Goal: Information Seeking & Learning: Learn about a topic

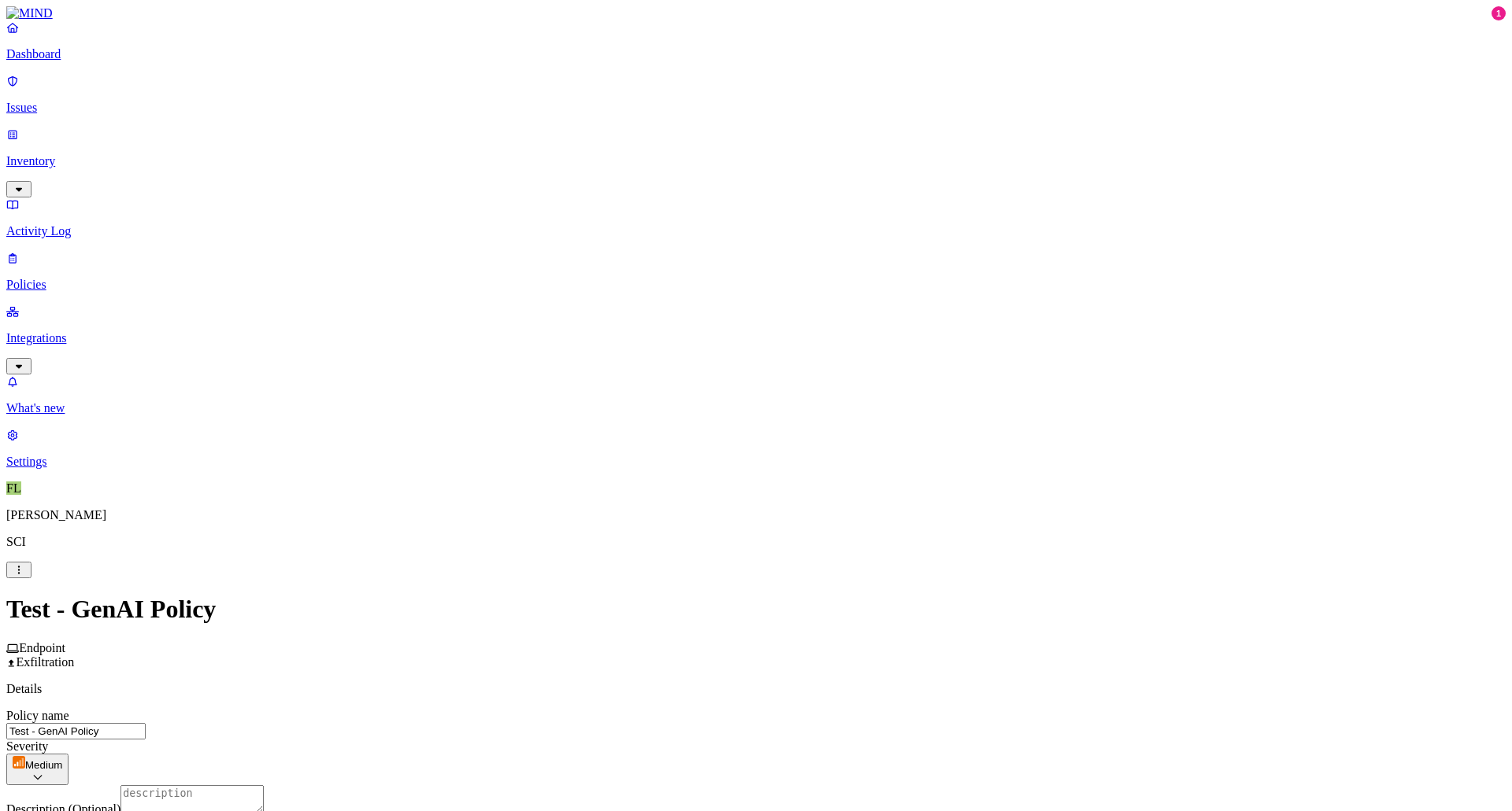
scroll to position [551, 0]
click at [56, 305] on link "Integrations" at bounding box center [756, 339] width 1499 height 68
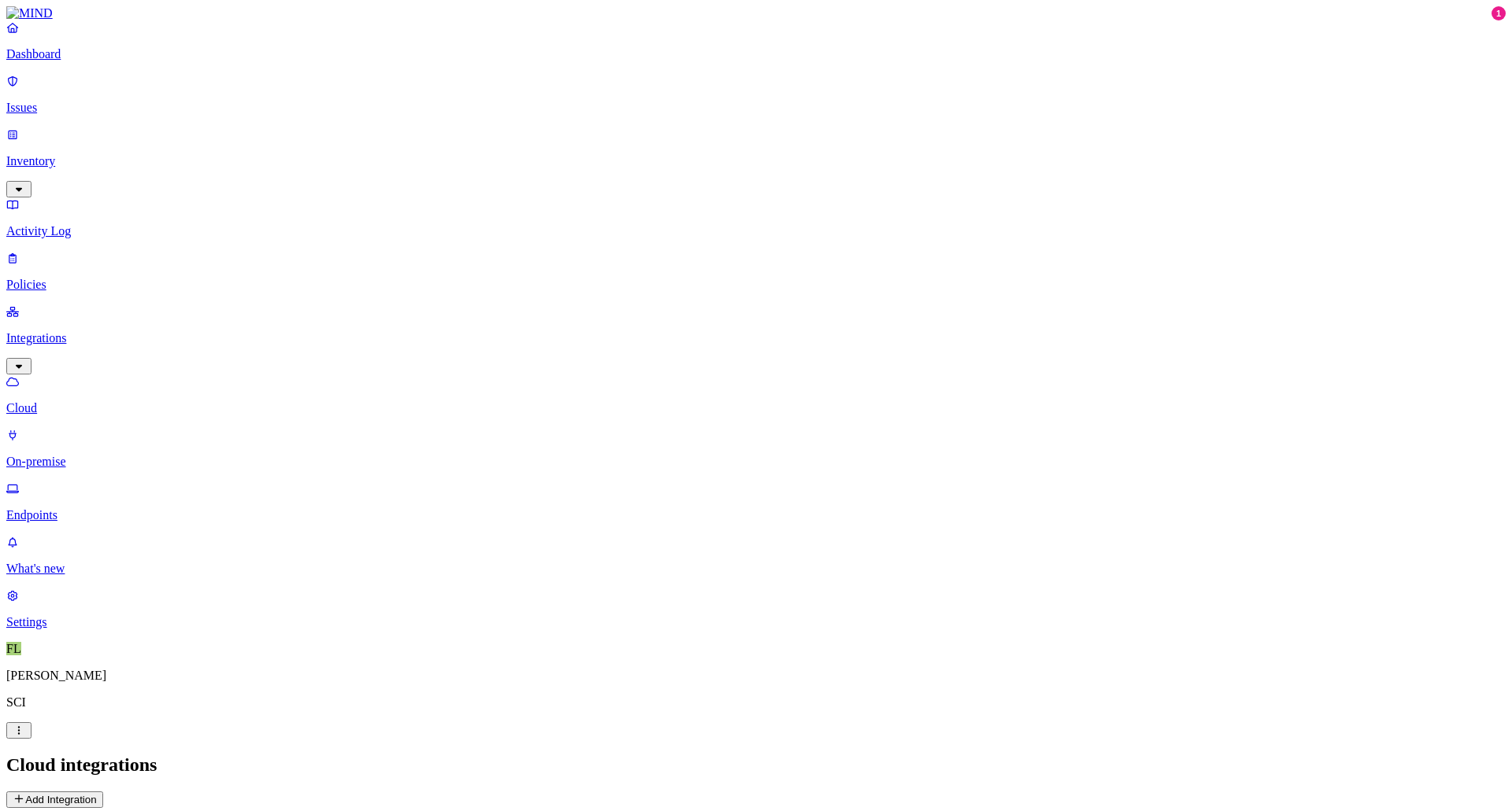
click at [48, 155] on p "Inventory" at bounding box center [756, 161] width 1499 height 14
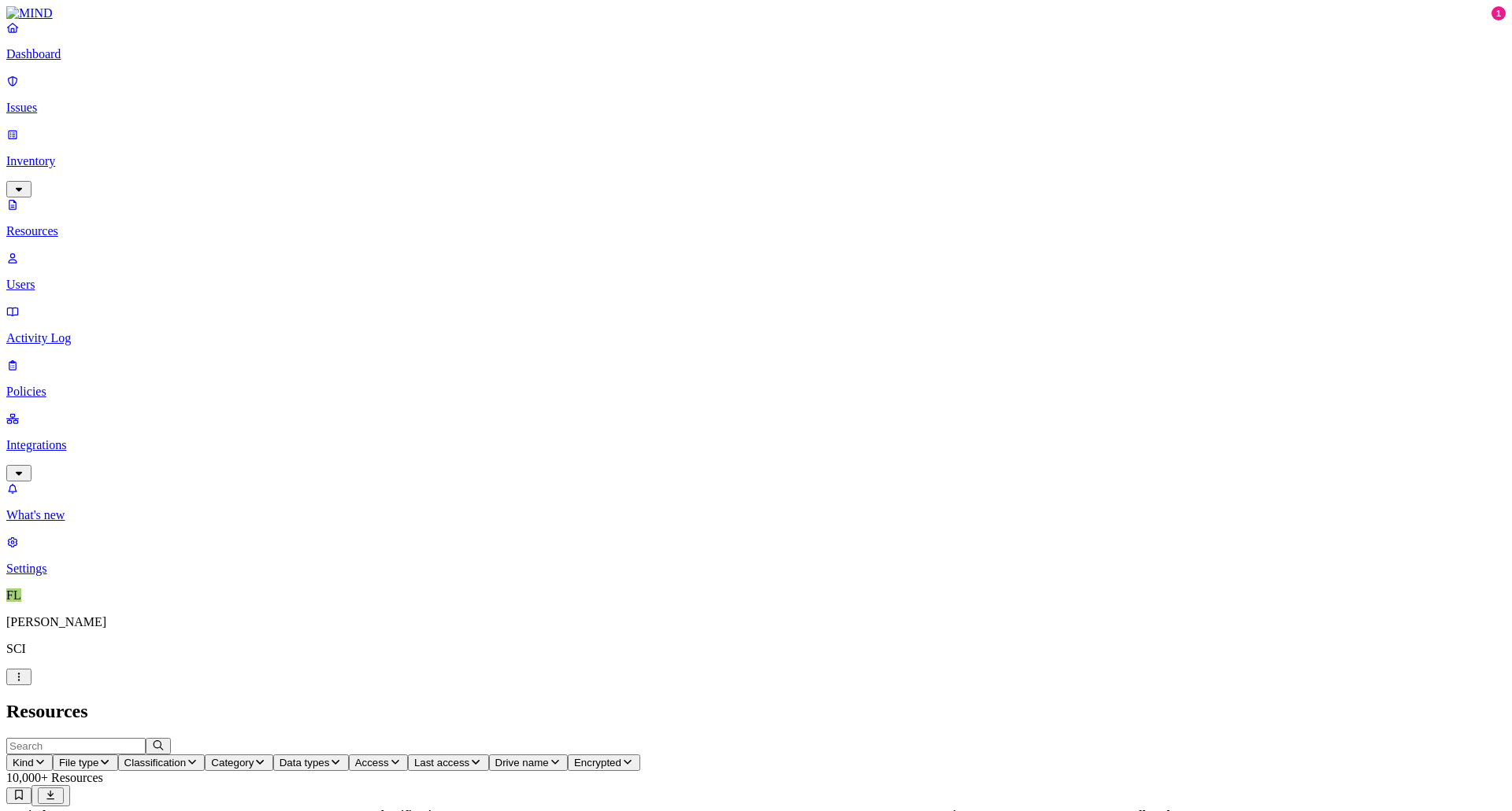
click at [47, 757] on icon "button" at bounding box center [40, 762] width 13 height 10
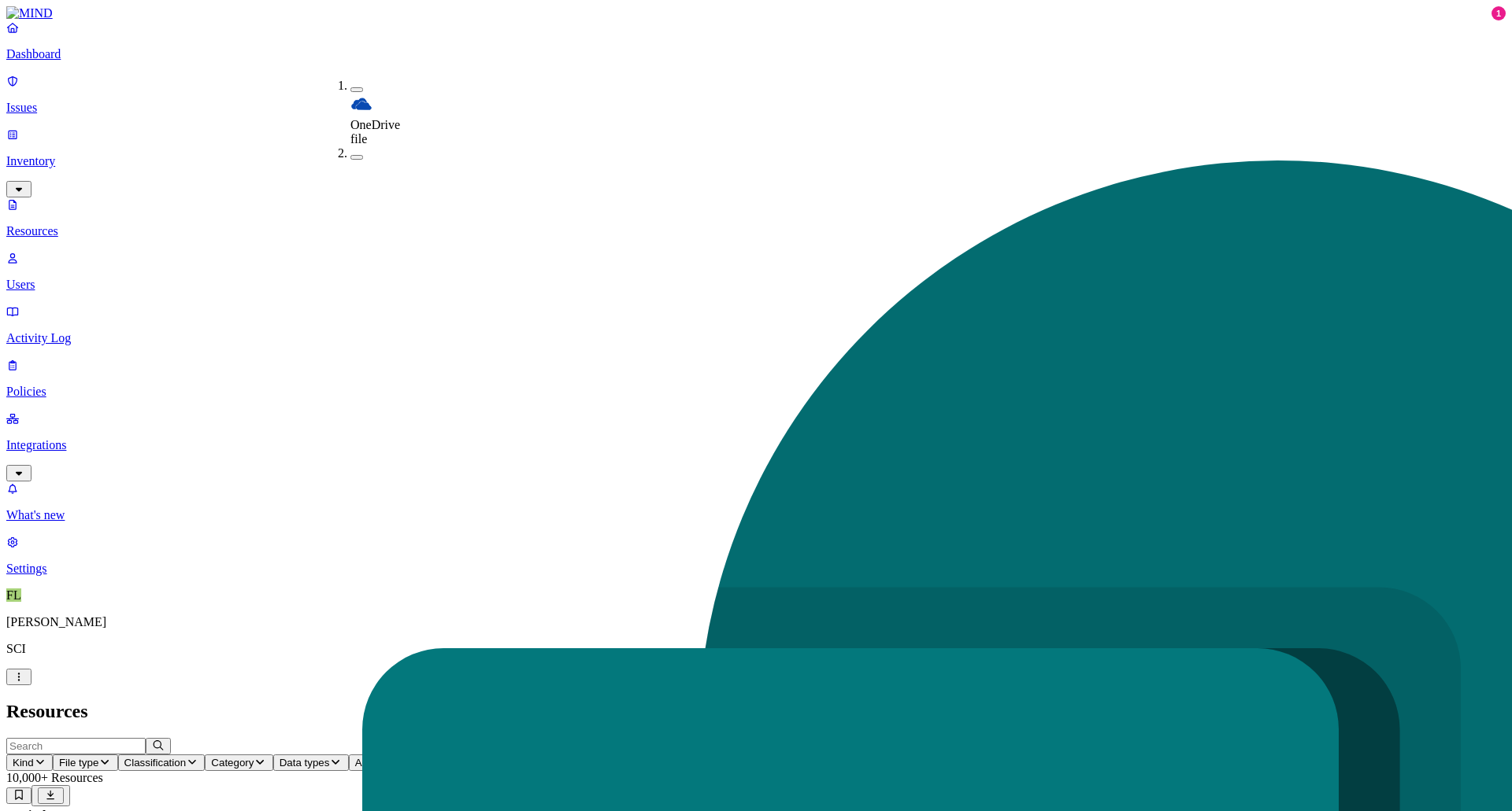
click at [120, 379] on nav "Dashboard Issues Inventory Resources Users Activity Log Policies Integrations W…" at bounding box center [756, 297] width 1499 height 556
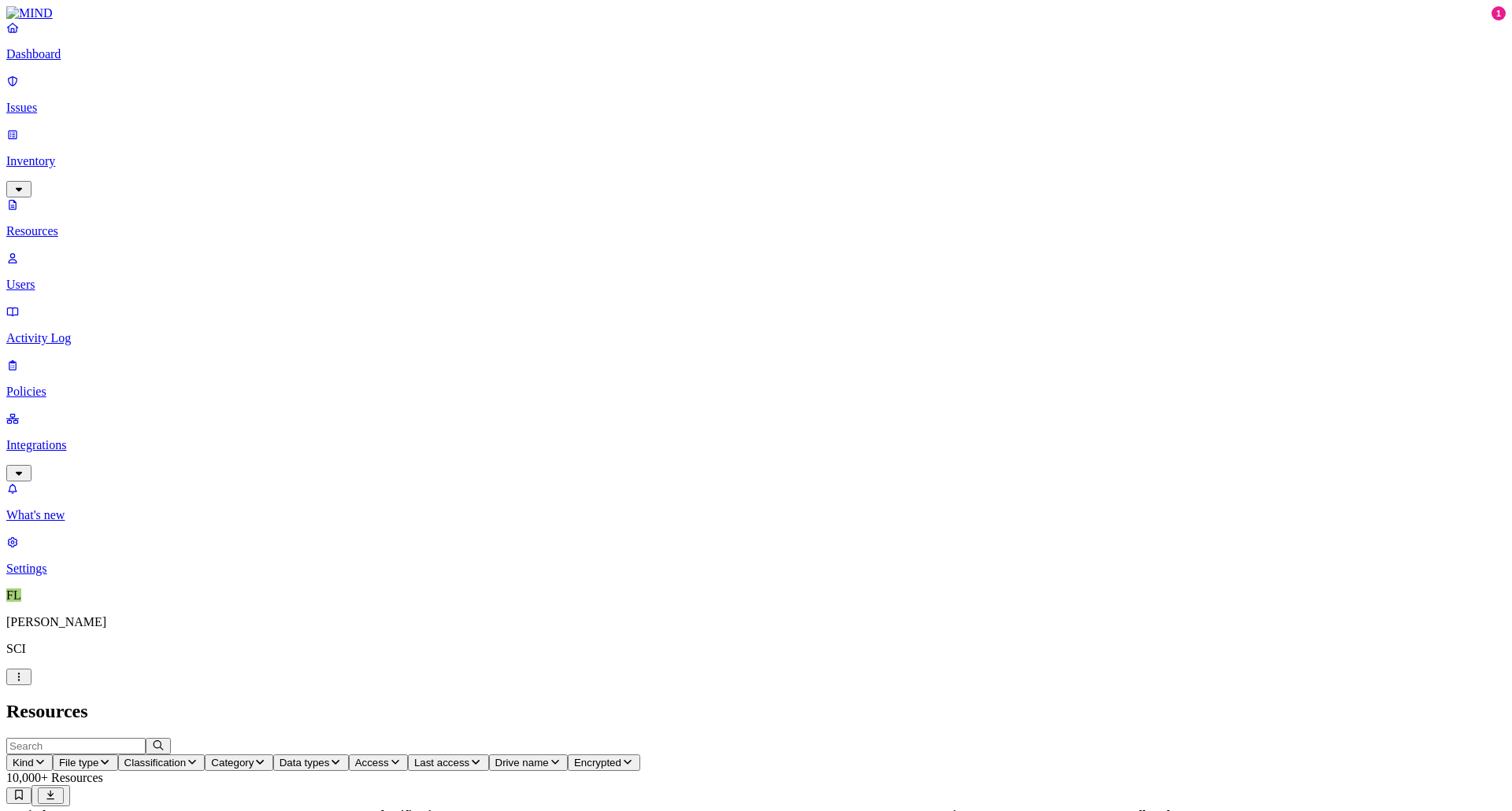
click at [67, 438] on p "Integrations" at bounding box center [756, 445] width 1499 height 14
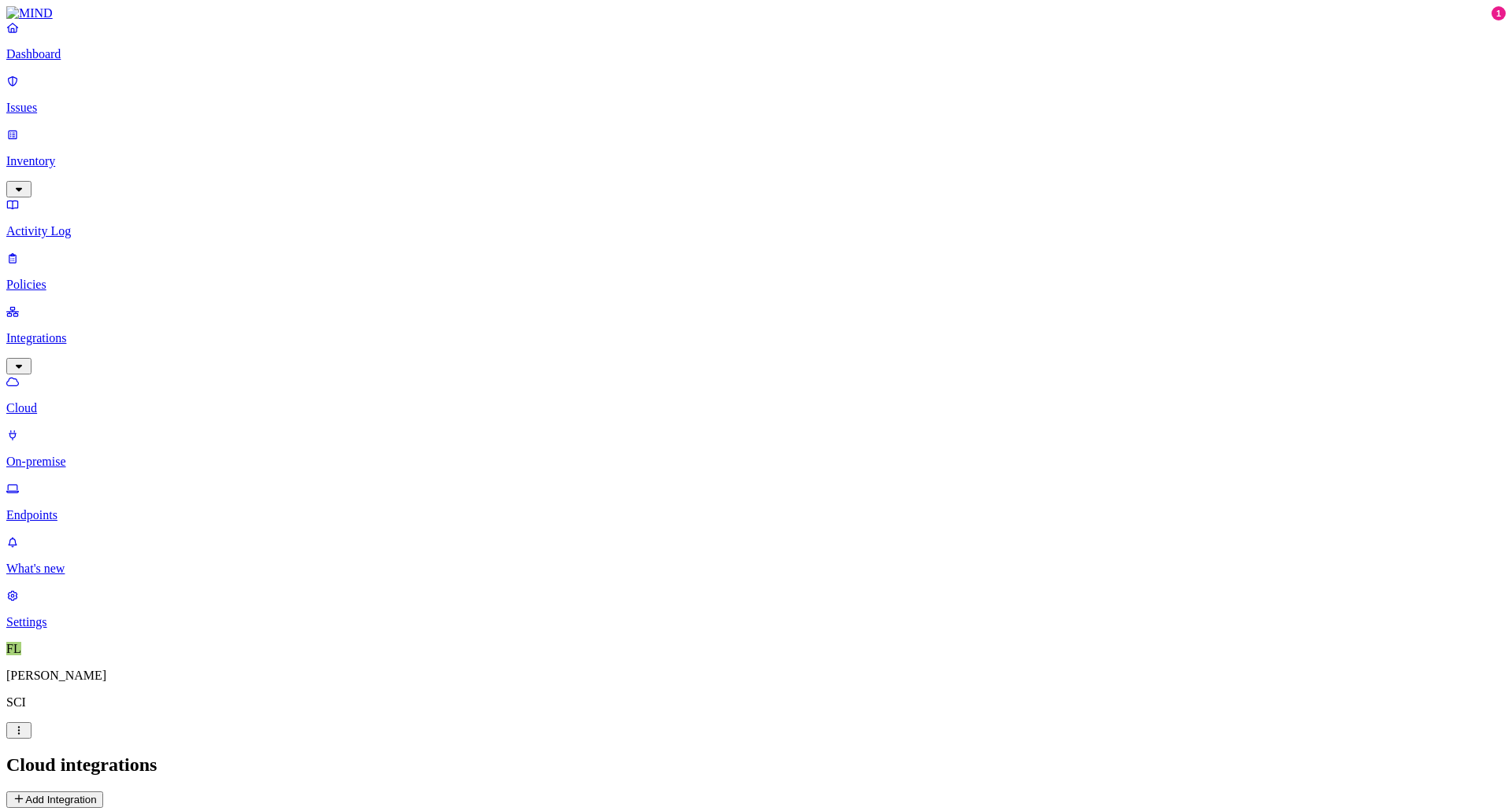
click at [80, 455] on p "On-premise" at bounding box center [756, 461] width 1499 height 14
click at [67, 508] on p "Endpoints" at bounding box center [756, 514] width 1499 height 14
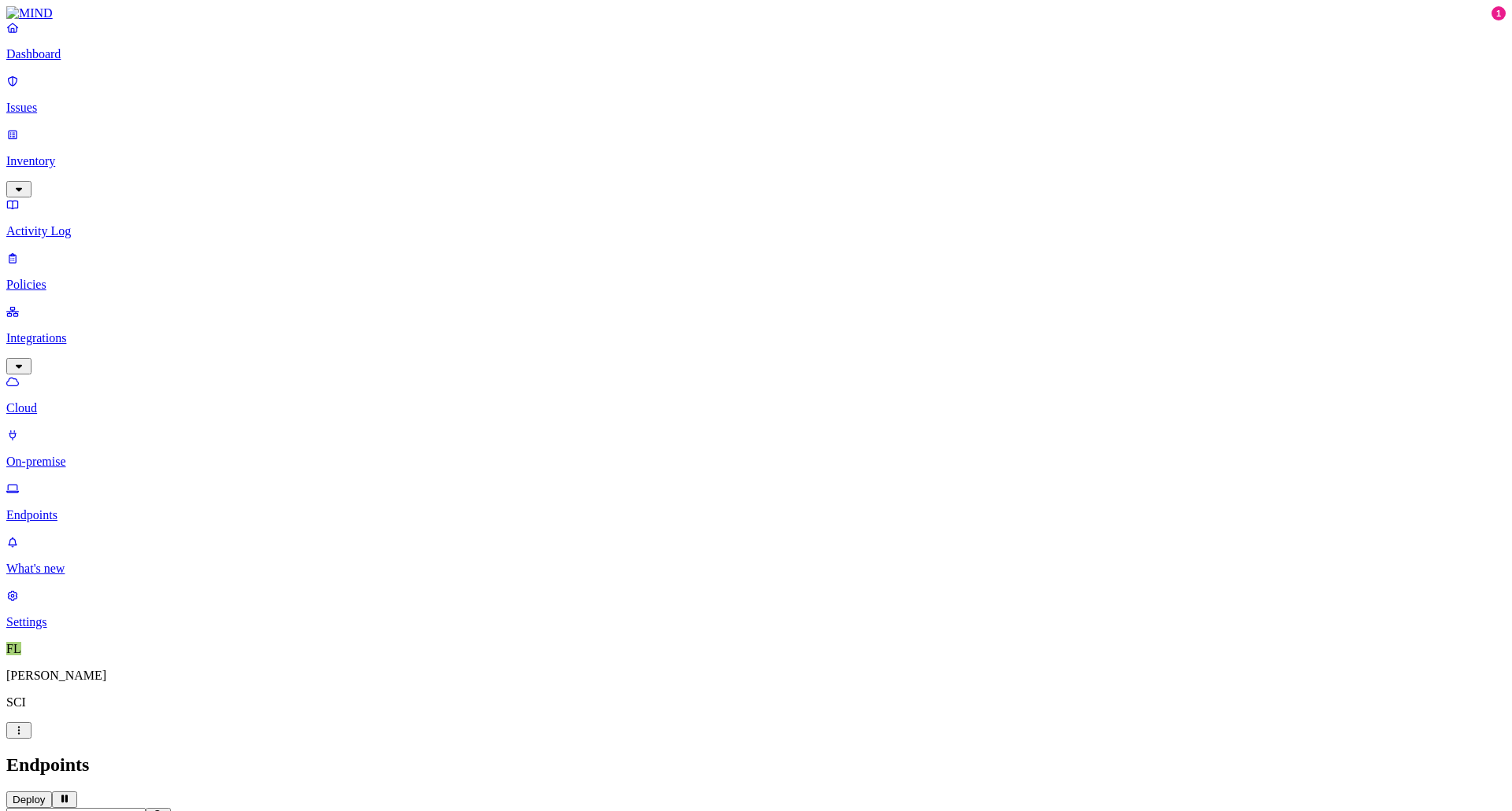
click at [64, 401] on p "Cloud" at bounding box center [756, 407] width 1499 height 14
click at [60, 103] on p "Issues" at bounding box center [756, 107] width 1499 height 14
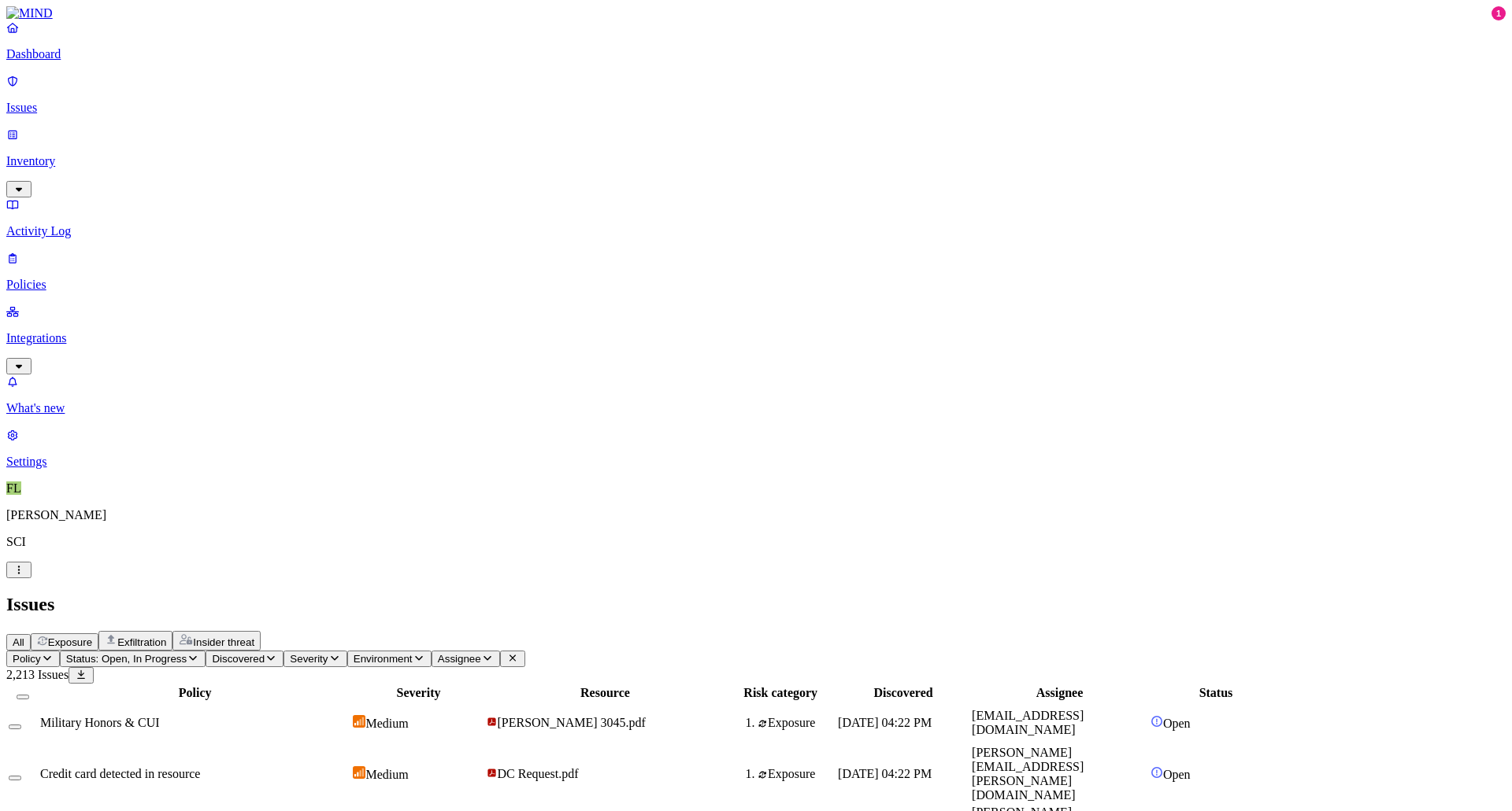
click at [59, 224] on p "Activity Log" at bounding box center [756, 231] width 1499 height 14
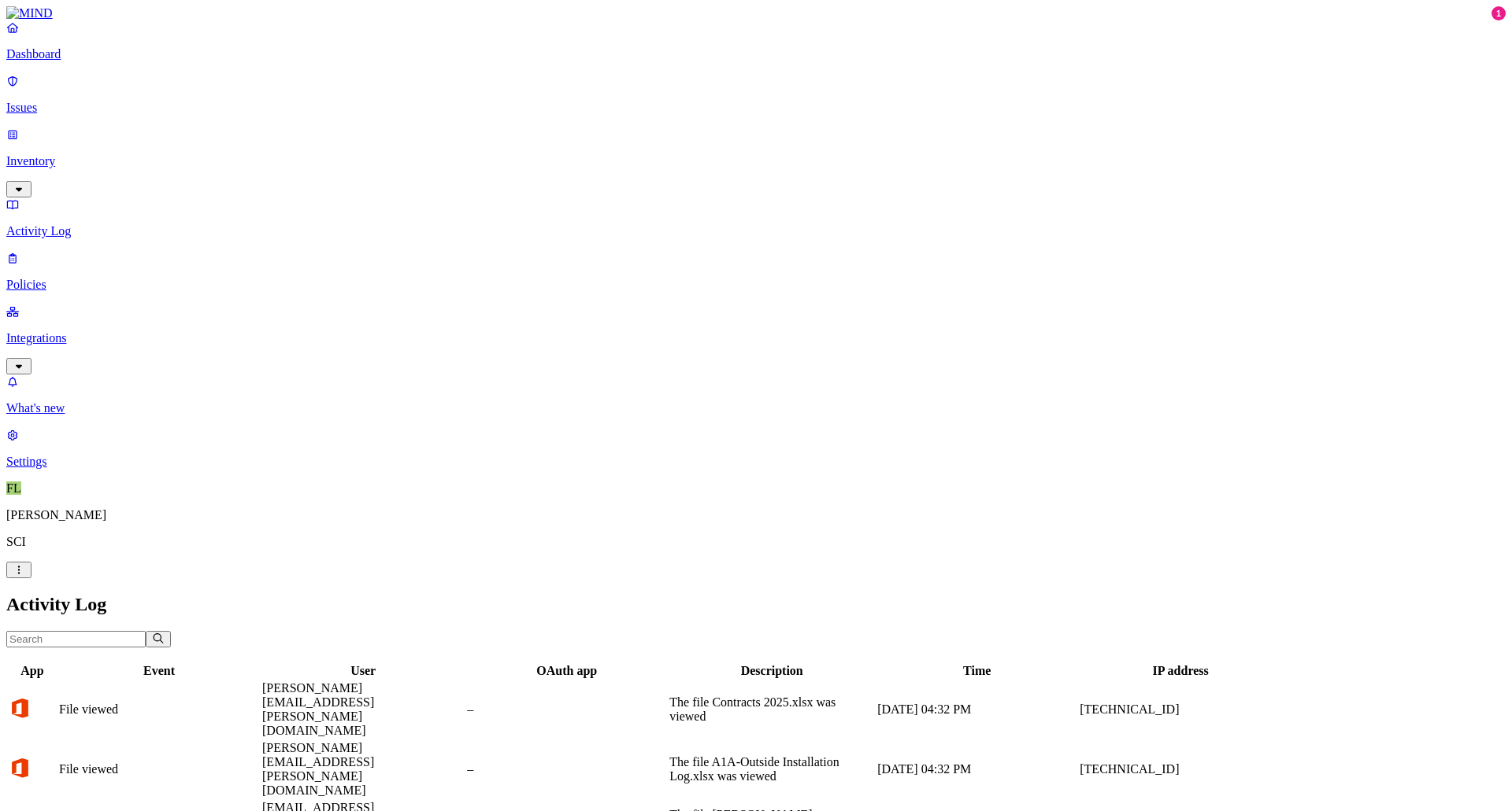
click at [55, 251] on link "Policies" at bounding box center [756, 271] width 1499 height 41
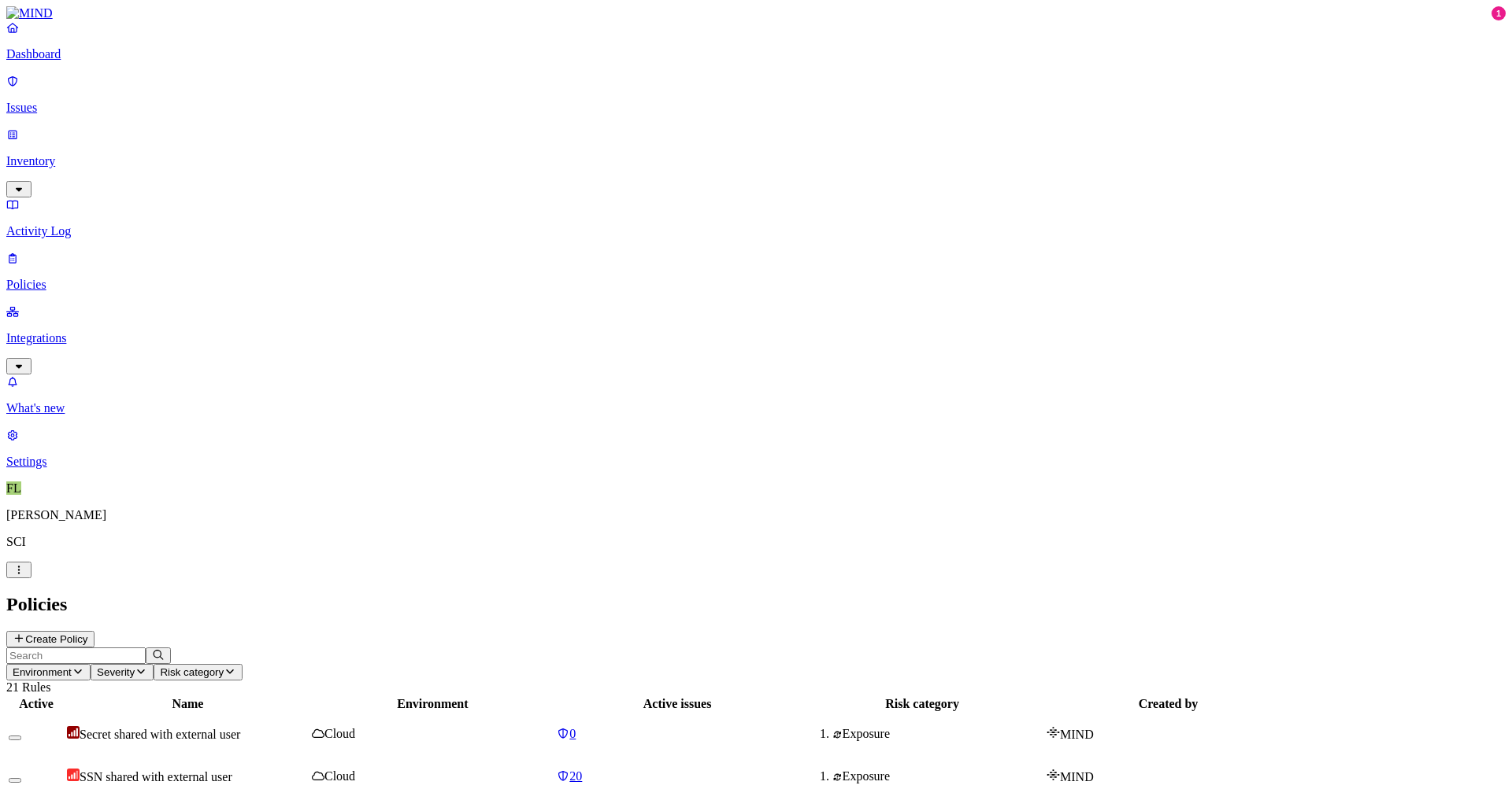
click at [53, 331] on p "Integrations" at bounding box center [756, 338] width 1499 height 14
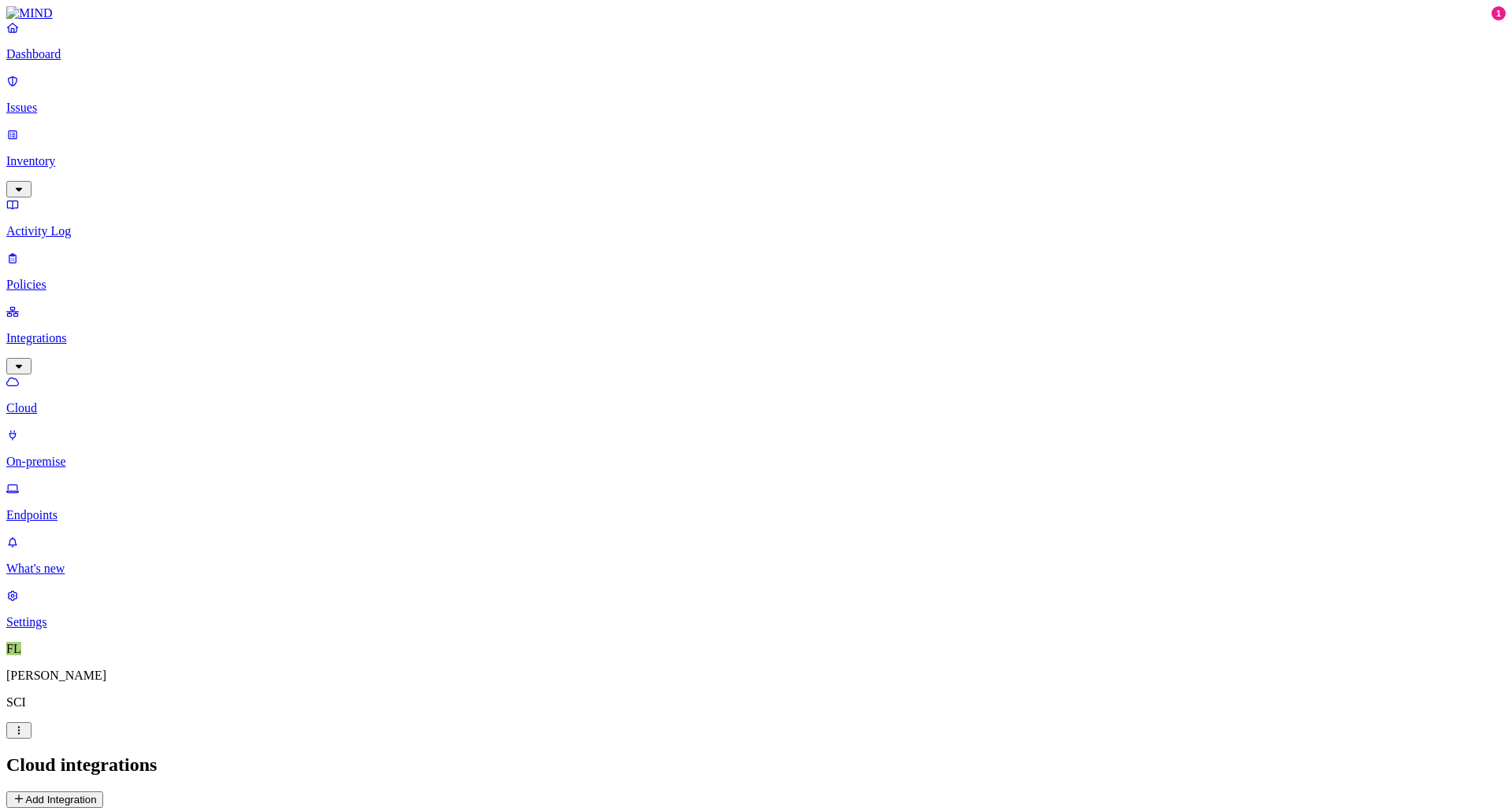
click at [1408, 754] on div "Cloud integrations Add Integration" at bounding box center [756, 781] width 1499 height 53
click at [103, 792] on button "Add Integration" at bounding box center [55, 800] width 97 height 16
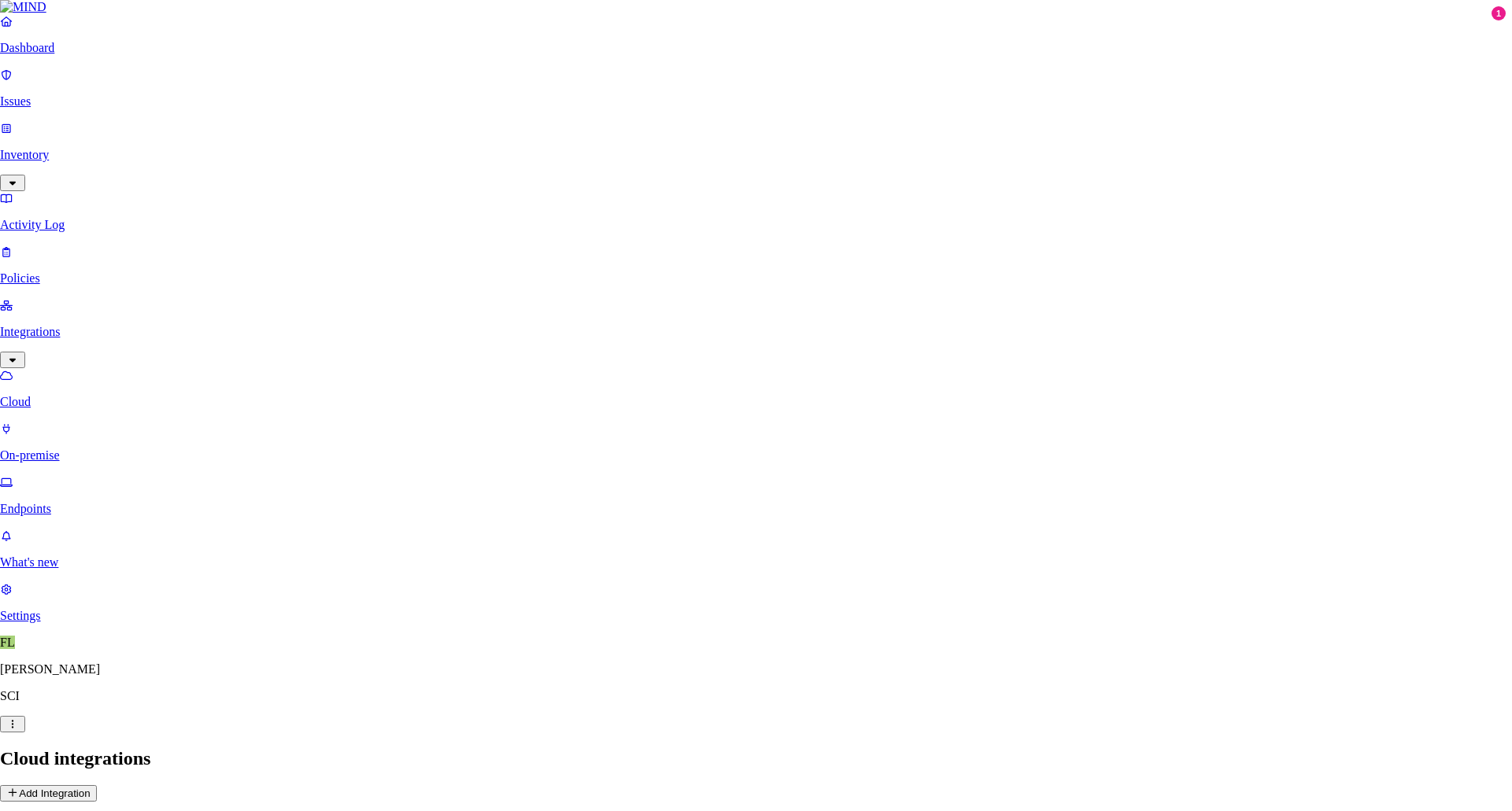
select select "tpt_01K6JZK5K78MJ8CJH6QA3YFRVW"
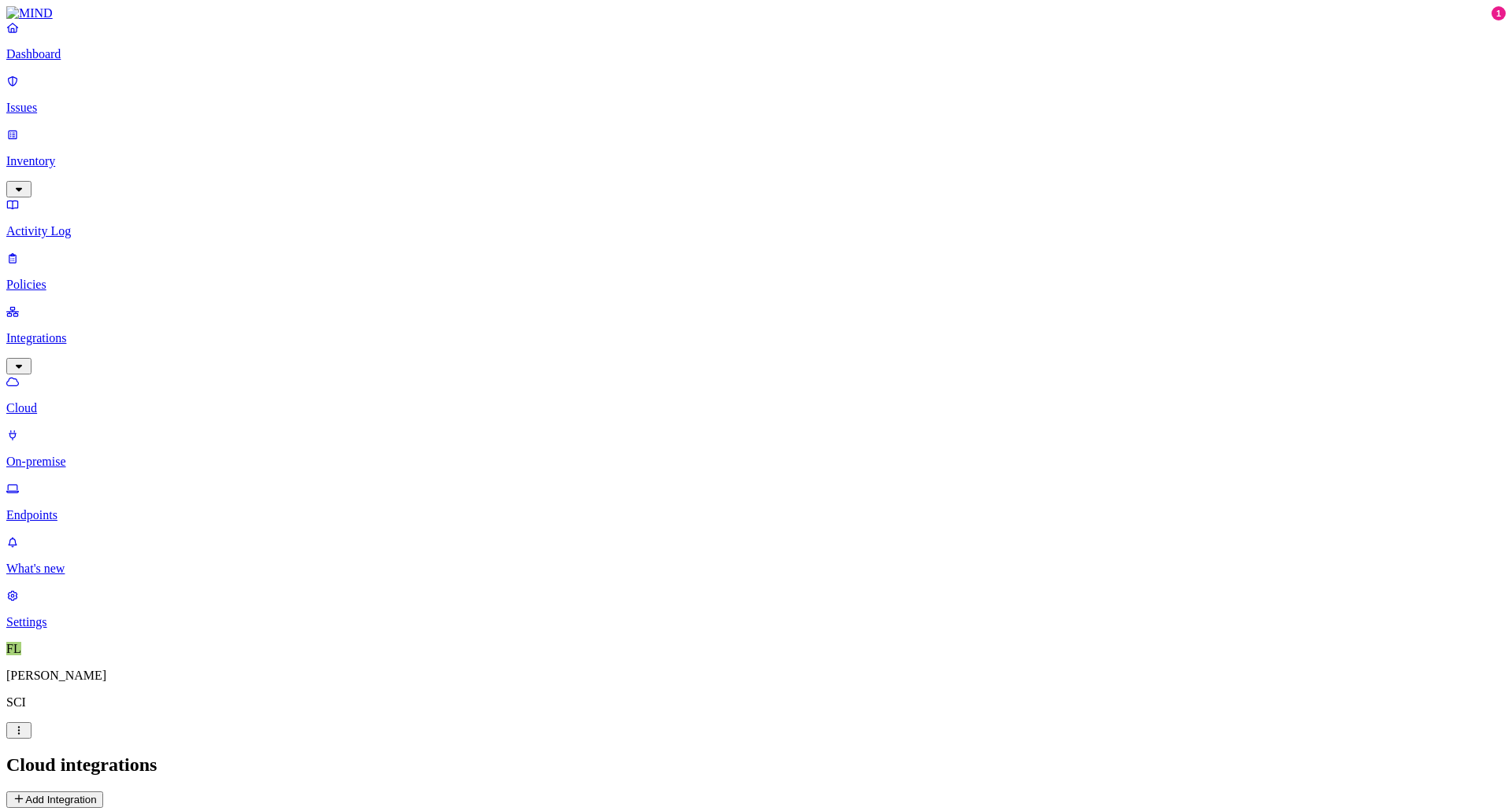
click at [47, 101] on p "Issues" at bounding box center [756, 107] width 1499 height 14
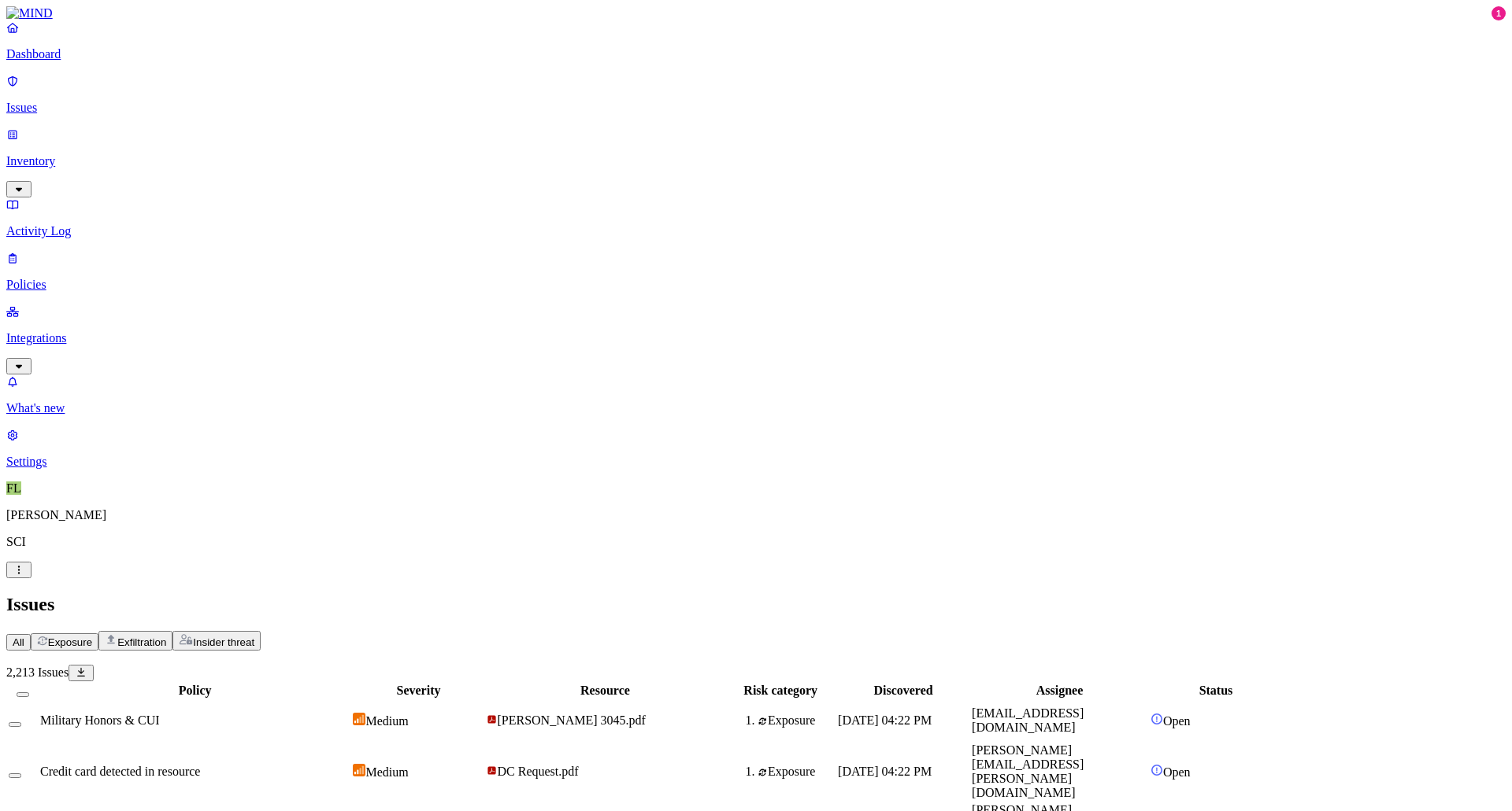
click at [49, 155] on p "Inventory" at bounding box center [756, 161] width 1499 height 14
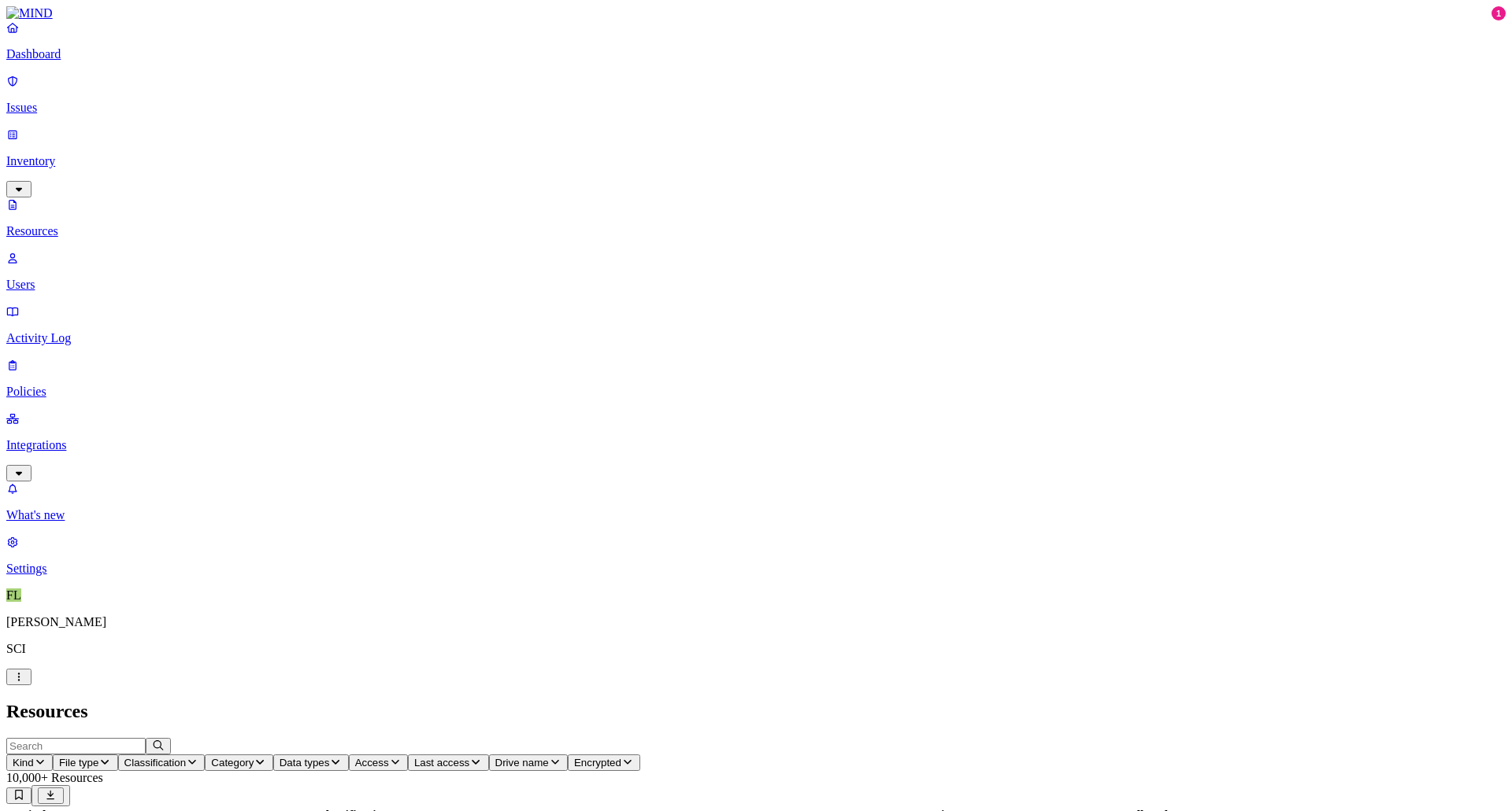
click at [34, 757] on span "Kind" at bounding box center [23, 762] width 21 height 12
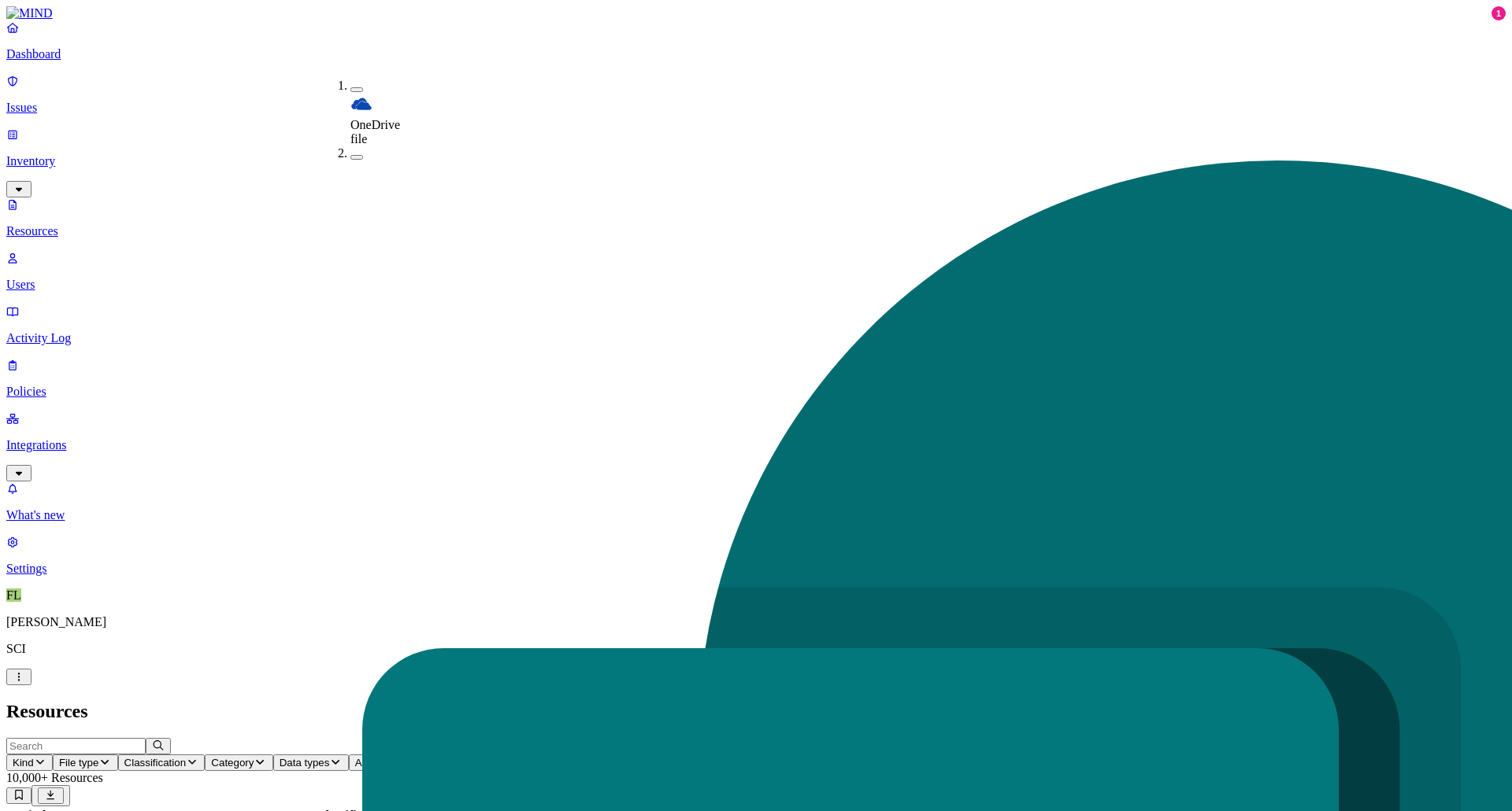
click at [65, 305] on link "Activity Log" at bounding box center [756, 325] width 1499 height 41
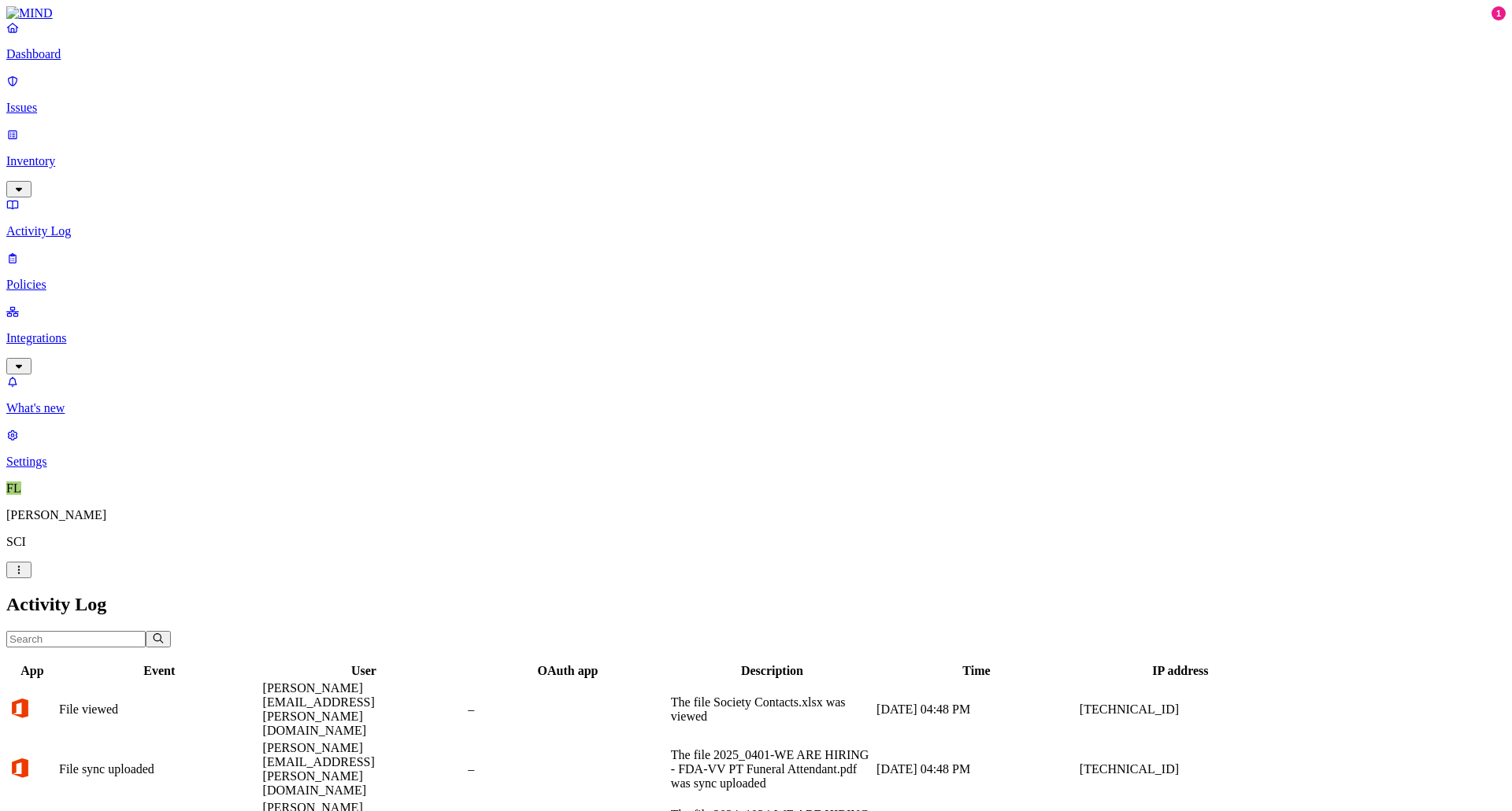
click at [49, 87] on link "Issues" at bounding box center [756, 94] width 1499 height 41
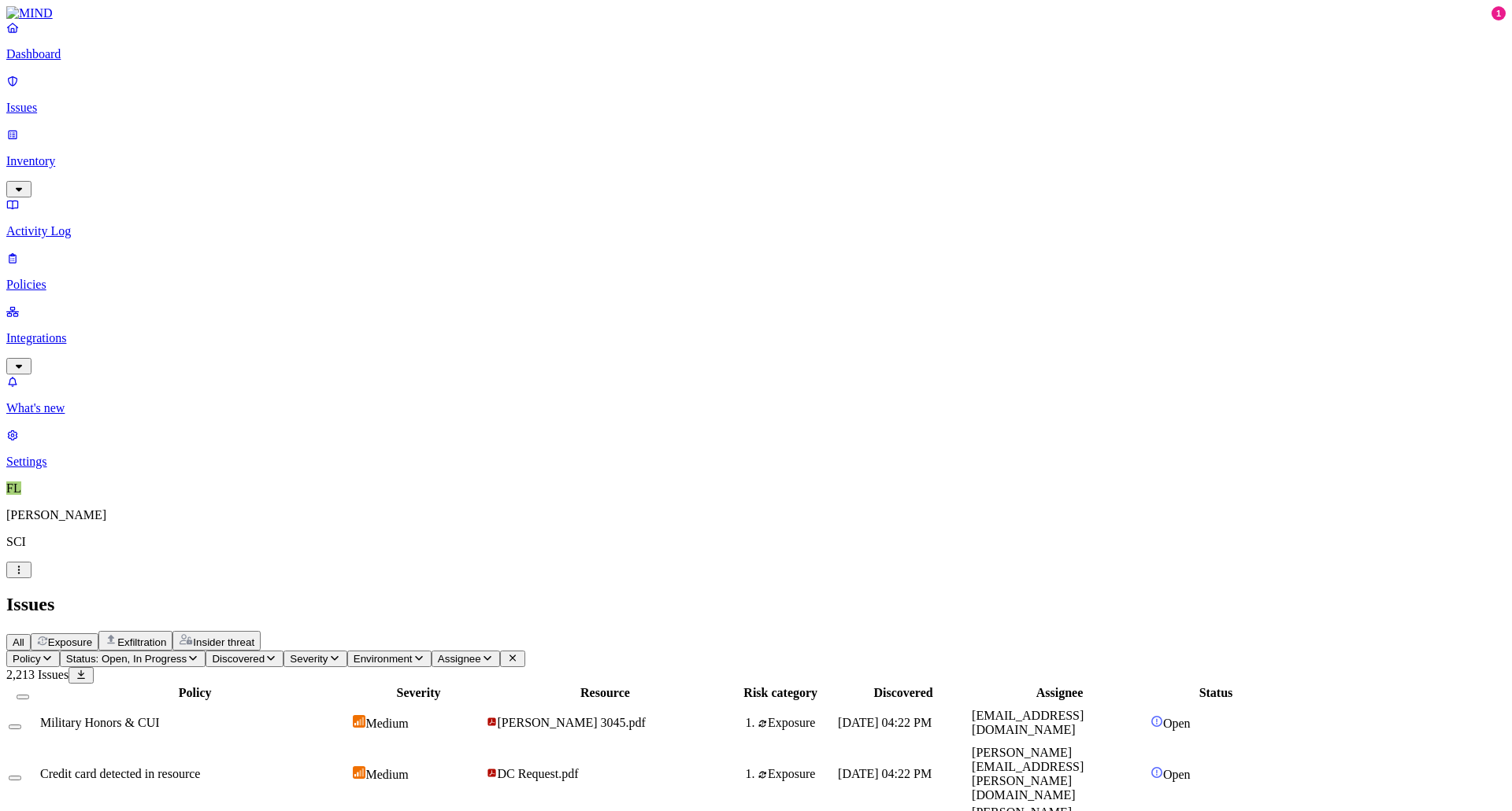
click at [71, 331] on p "Integrations" at bounding box center [756, 338] width 1499 height 14
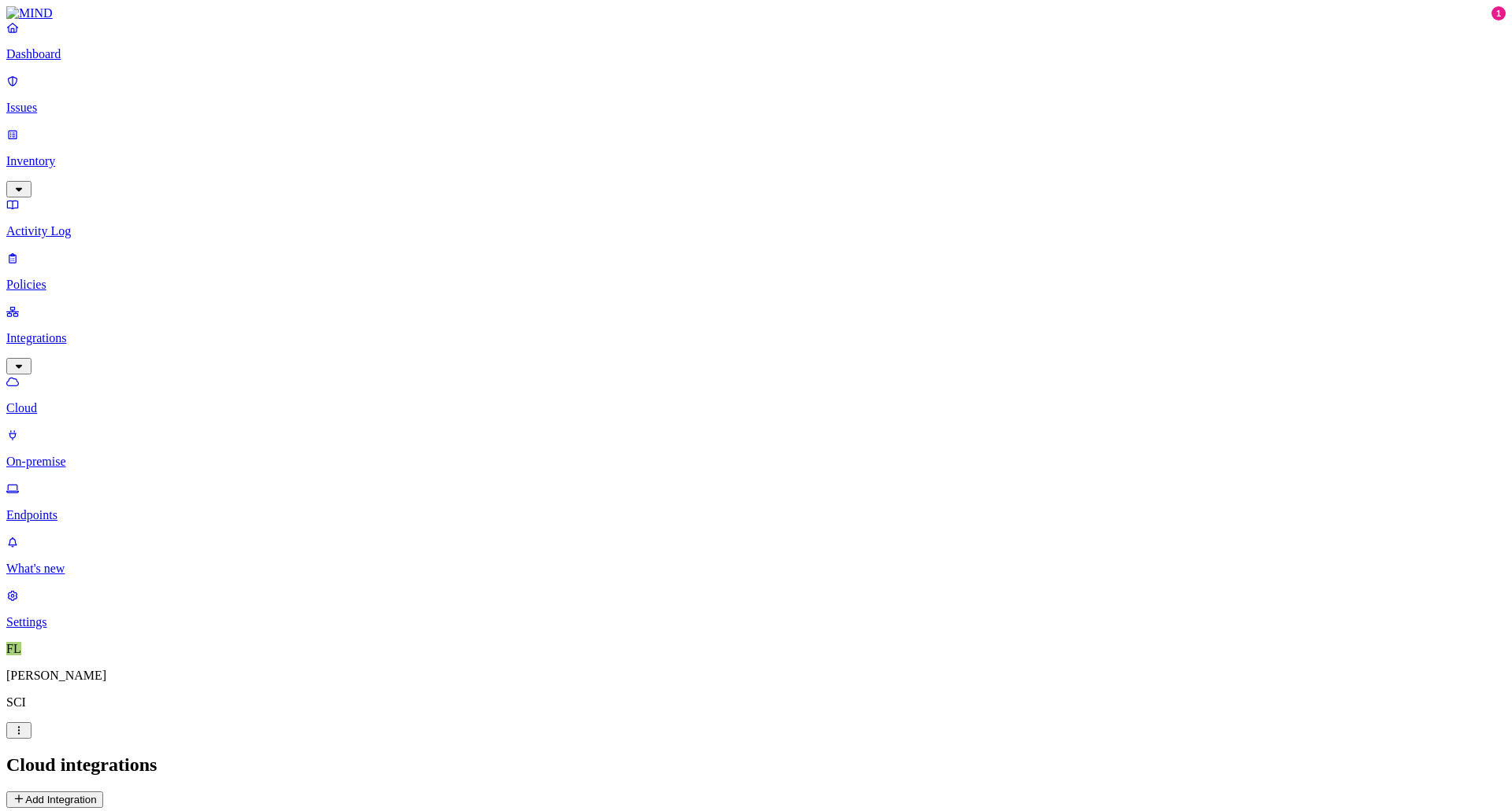
click at [76, 508] on p "Endpoints" at bounding box center [756, 514] width 1499 height 14
click at [66, 455] on p "On-premise" at bounding box center [756, 461] width 1499 height 14
click at [69, 401] on p "Cloud" at bounding box center [756, 407] width 1499 height 14
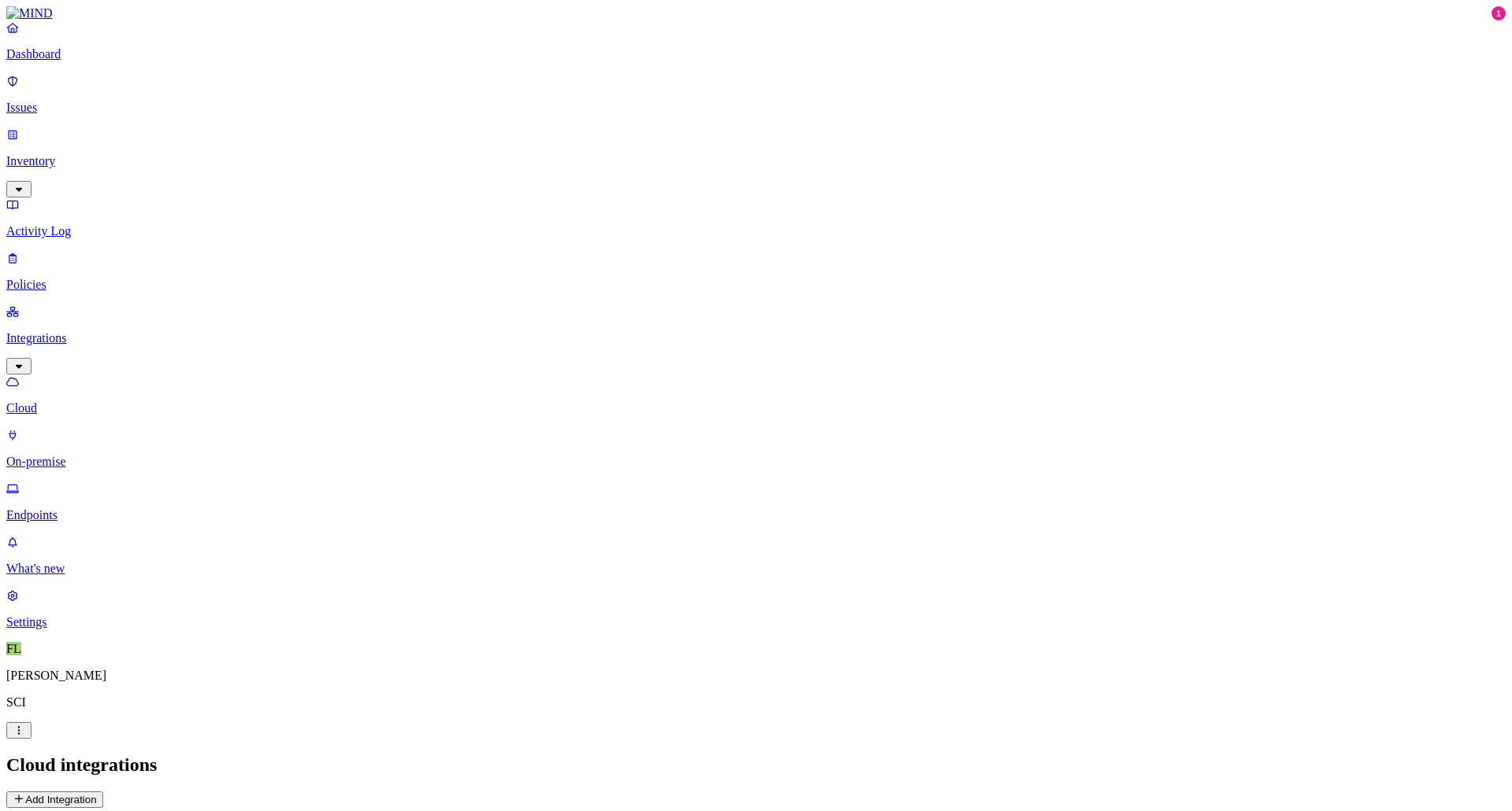
click at [67, 155] on p "Inventory" at bounding box center [756, 161] width 1499 height 14
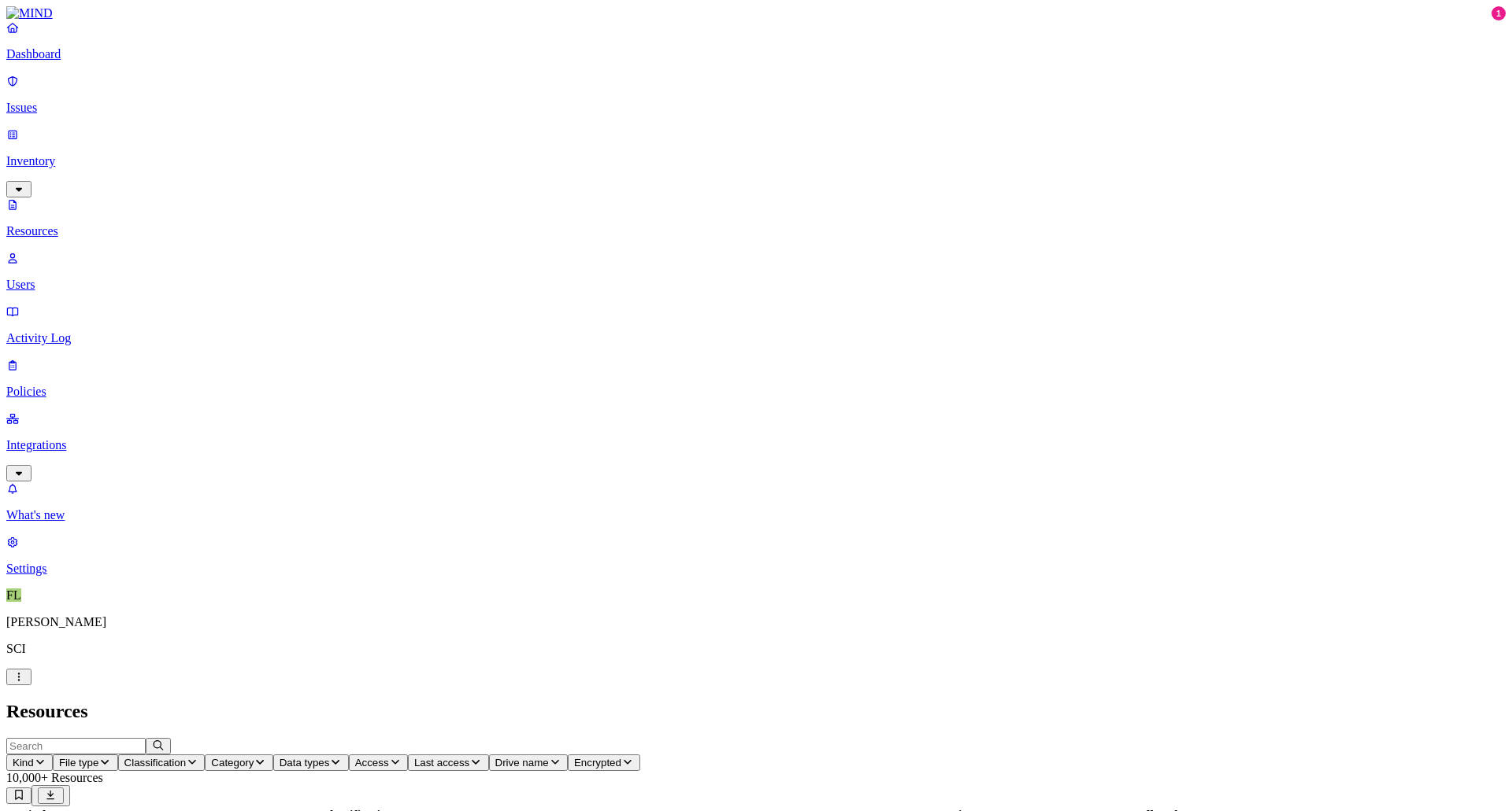
click at [187, 757] on span "Classification" at bounding box center [156, 762] width 62 height 12
click at [254, 757] on span "Category" at bounding box center [232, 762] width 42 height 12
click at [330, 757] on span "Data types" at bounding box center [304, 762] width 50 height 12
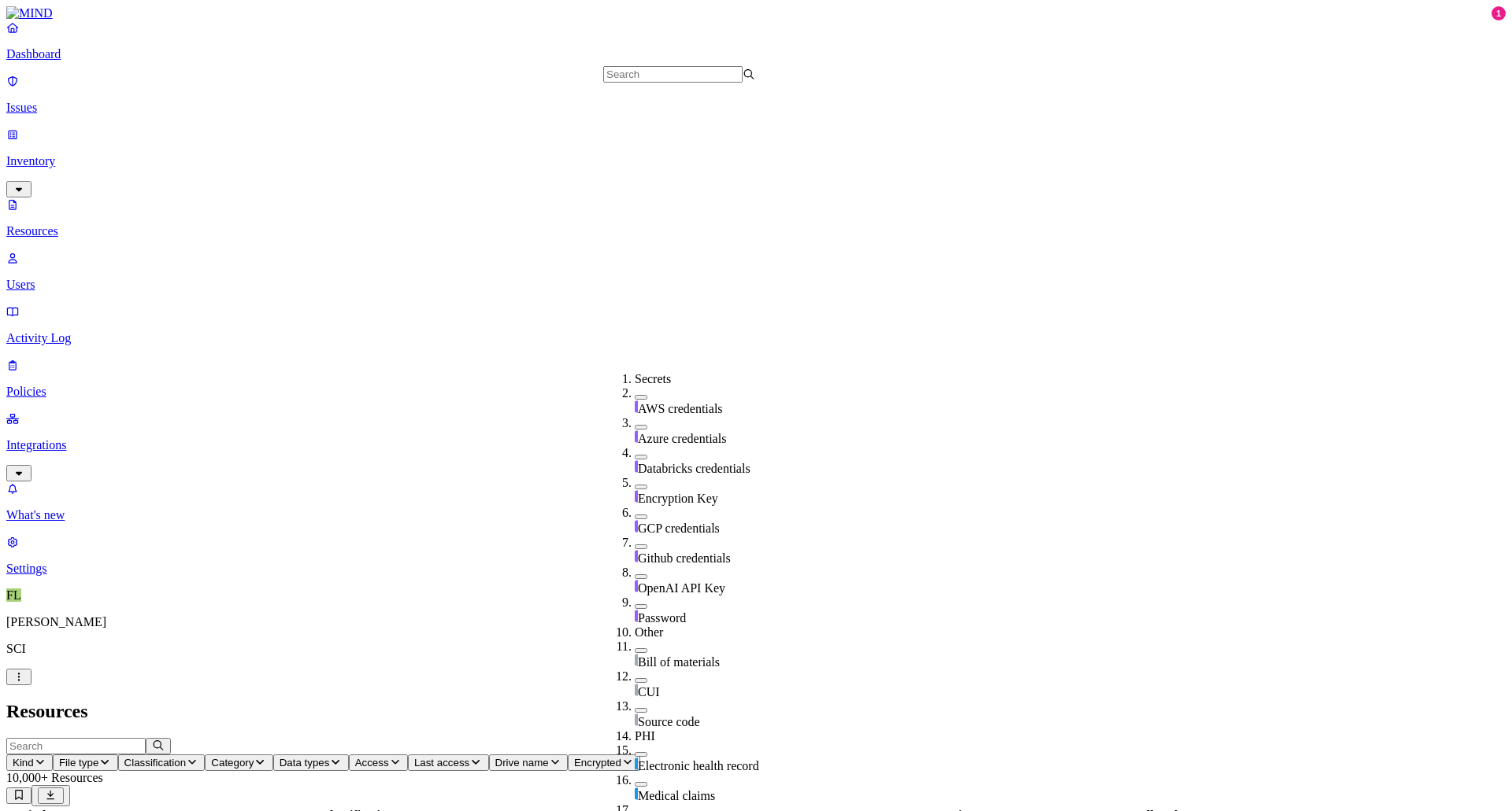
scroll to position [513, 0]
click at [635, 676] on button "button" at bounding box center [641, 677] width 13 height 5
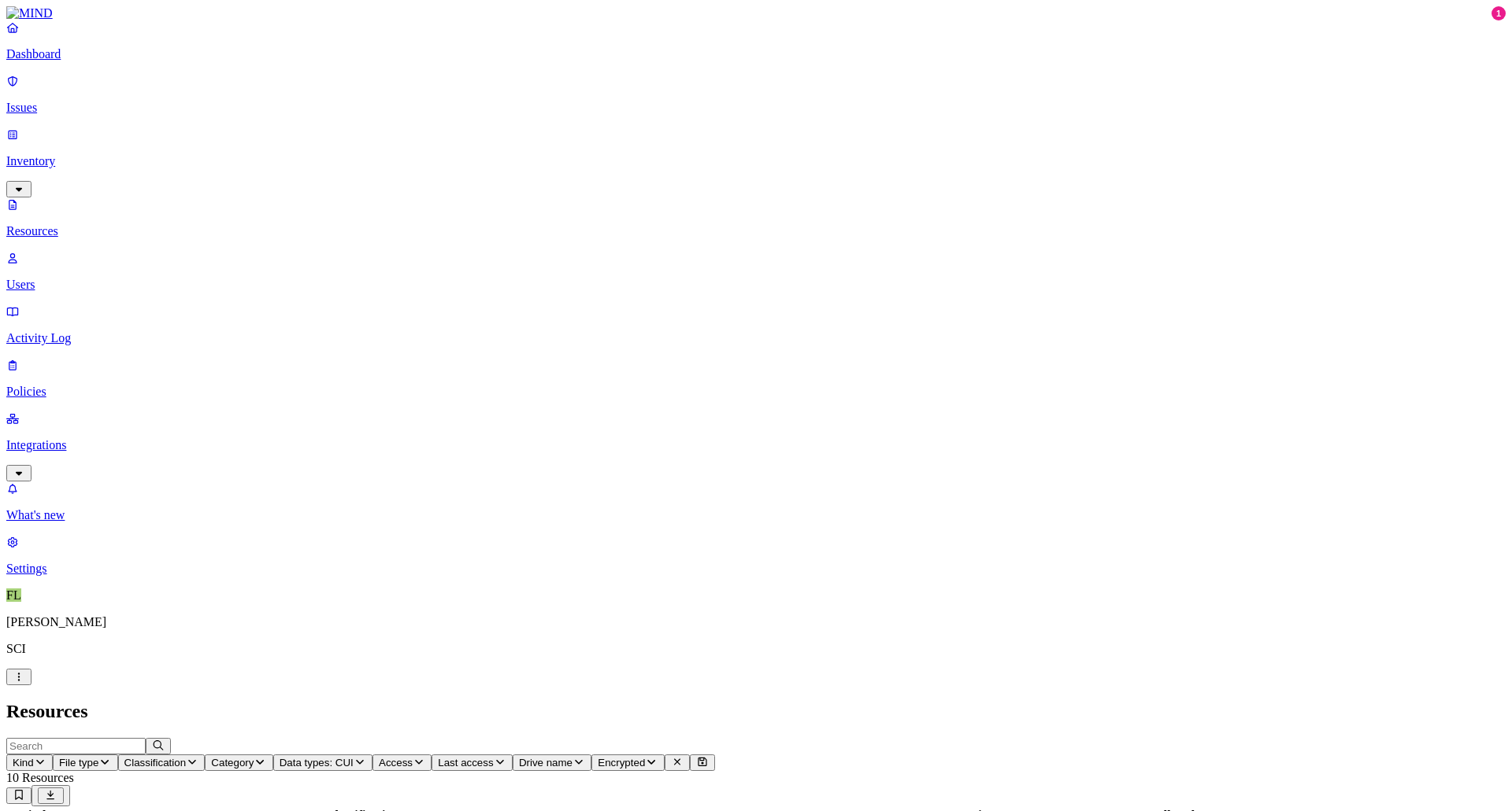
click at [373, 754] on button "Data types: CUI" at bounding box center [322, 762] width 99 height 16
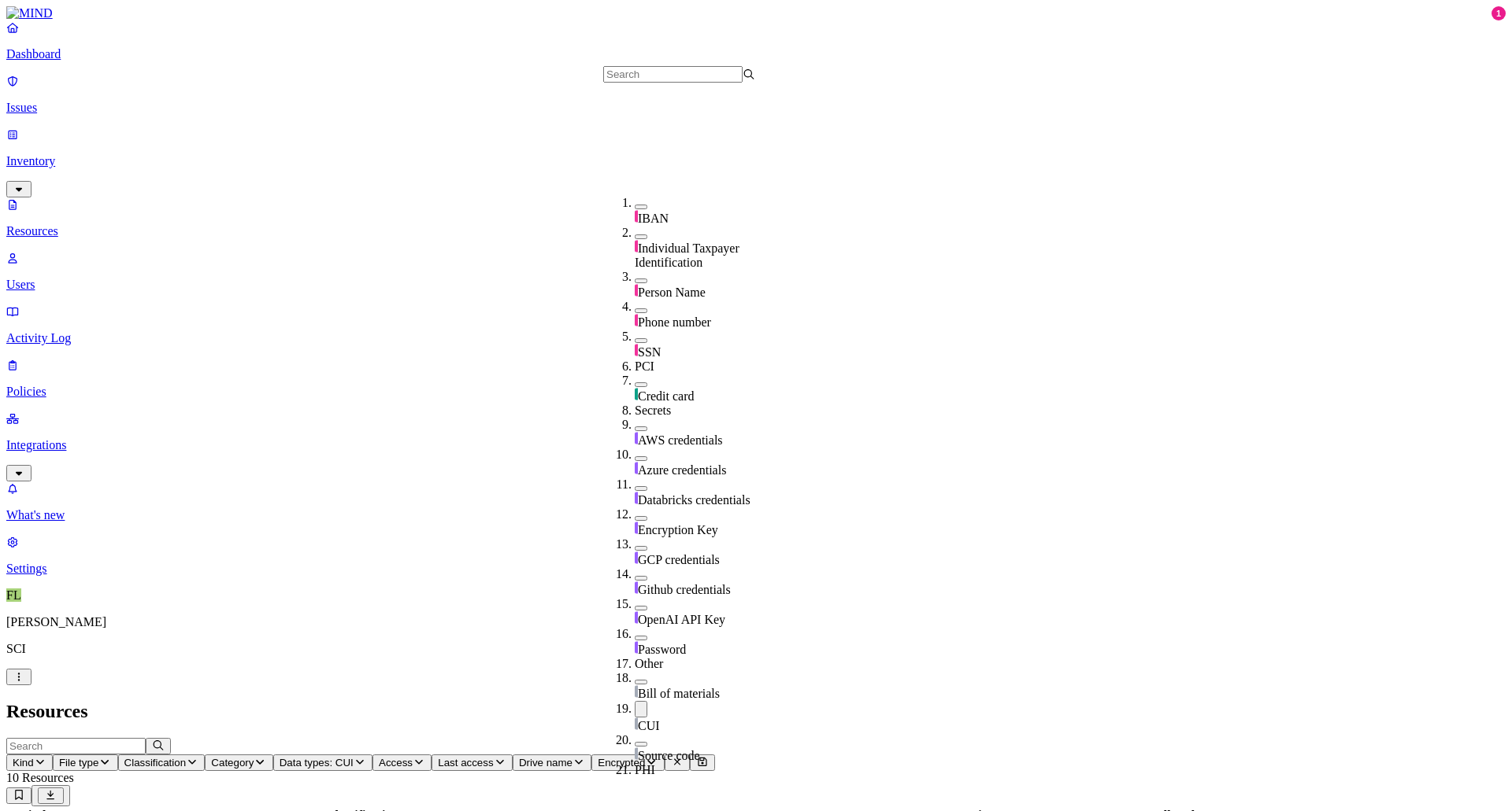
scroll to position [236, 0]
click at [635, 457] on button "button" at bounding box center [641, 459] width 13 height 5
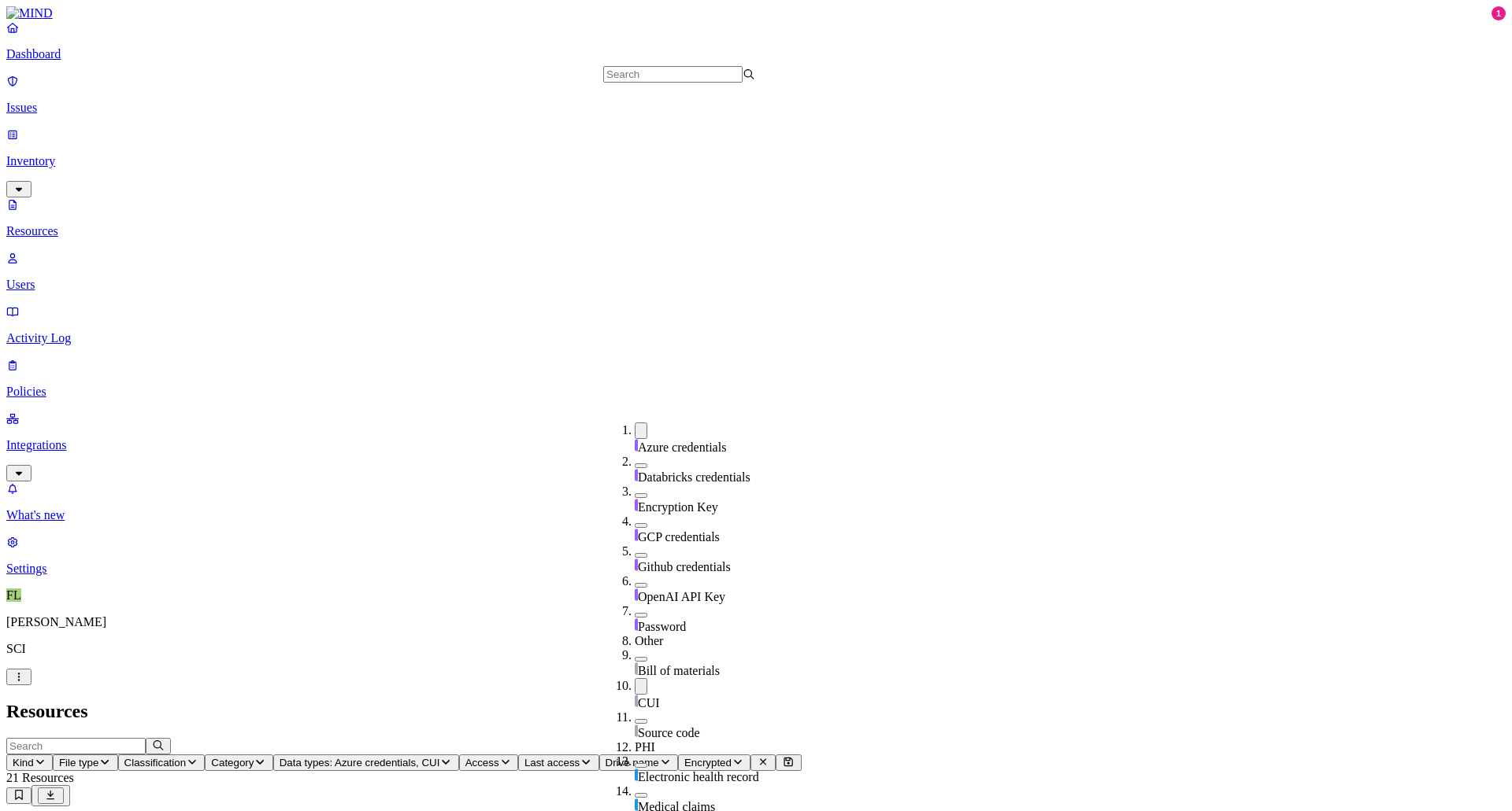
scroll to position [513, 0]
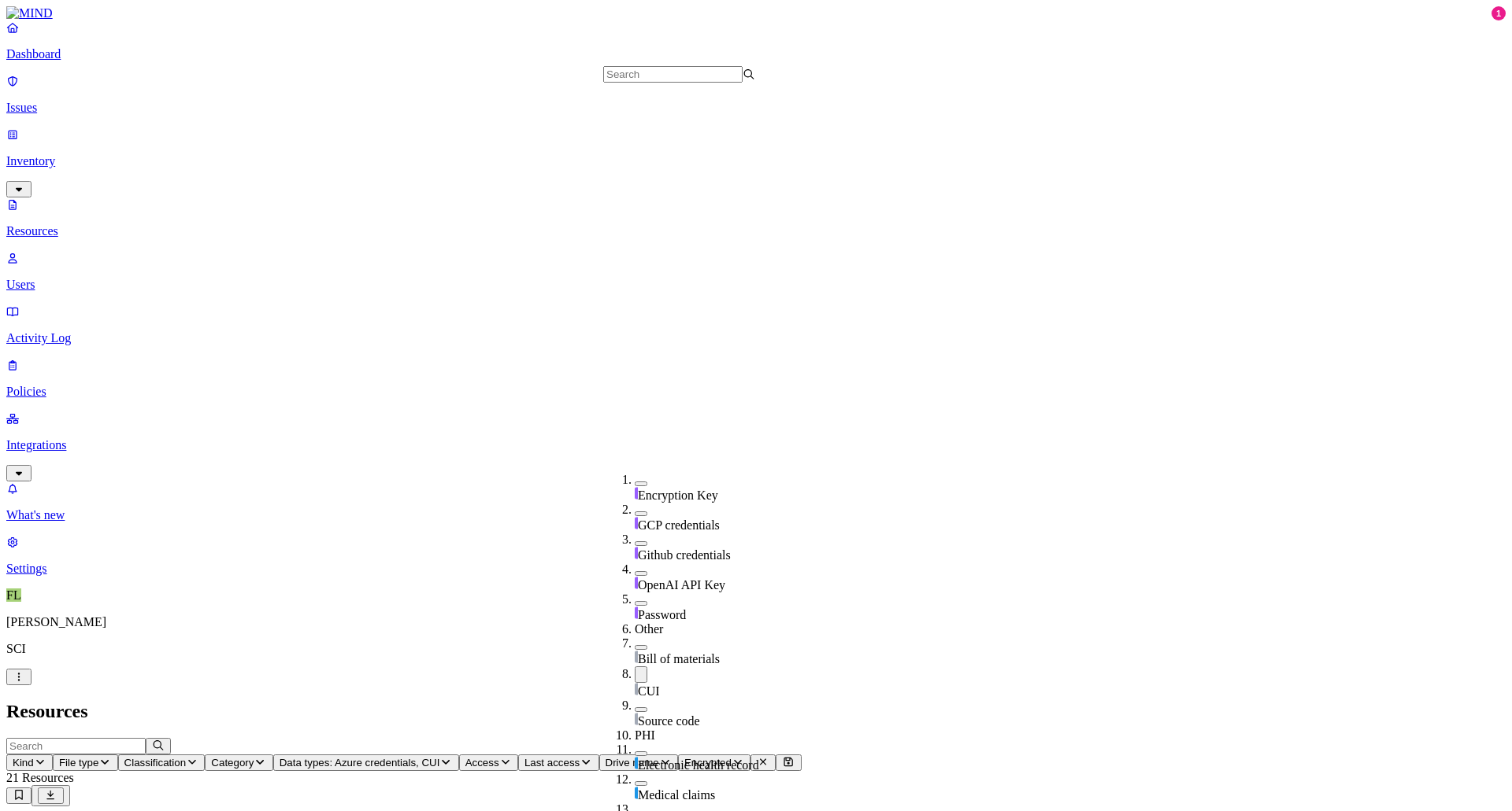
click at [635, 666] on button "button" at bounding box center [641, 675] width 13 height 16
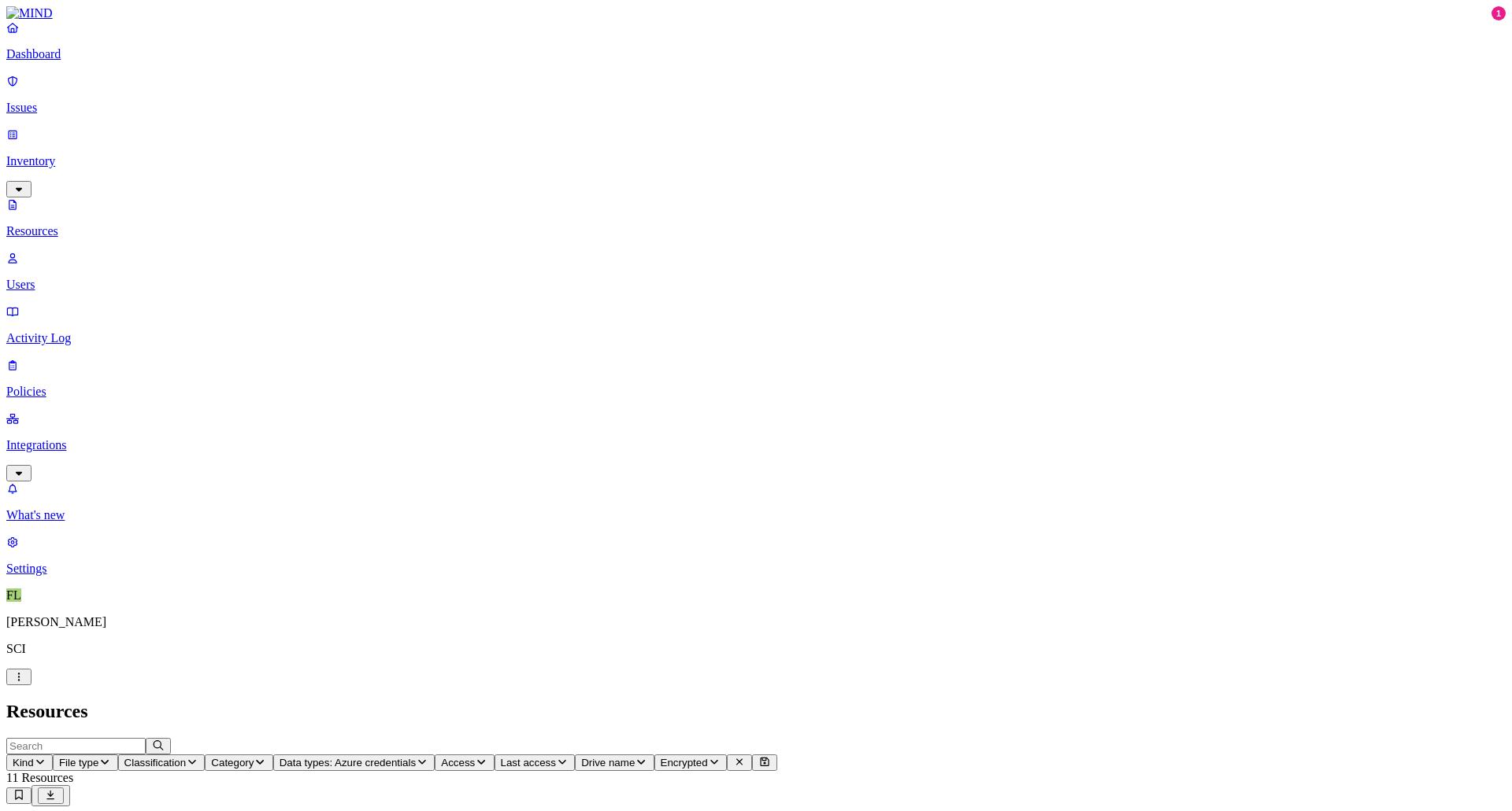
click at [71, 277] on p "Users" at bounding box center [756, 284] width 1499 height 14
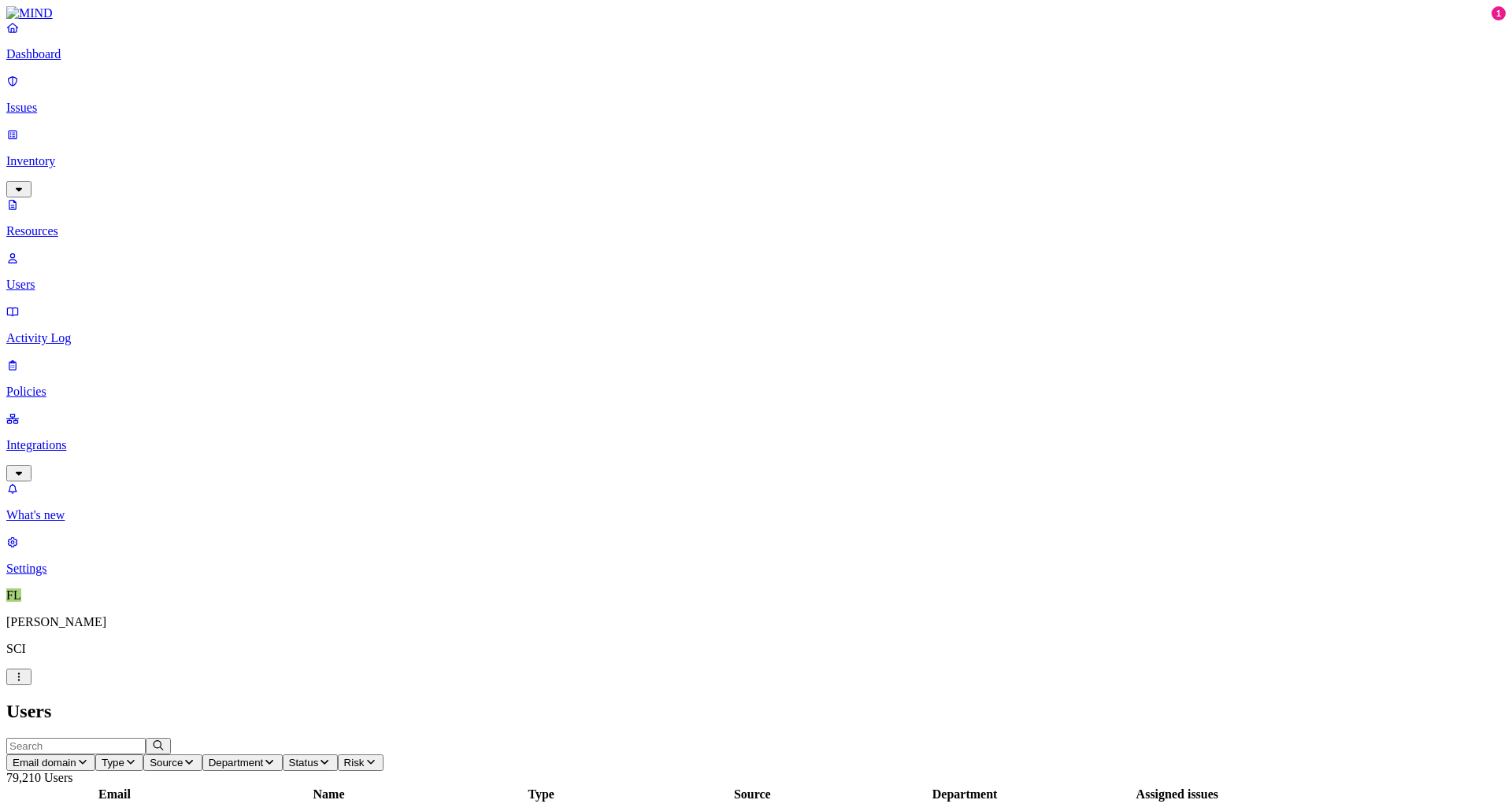
click at [146, 738] on input "text" at bounding box center [76, 746] width 139 height 16
type input "[PERSON_NAME].flet"
click at [165, 741] on icon "button" at bounding box center [158, 745] width 13 height 10
click at [146, 738] on input "text" at bounding box center [76, 746] width 139 height 16
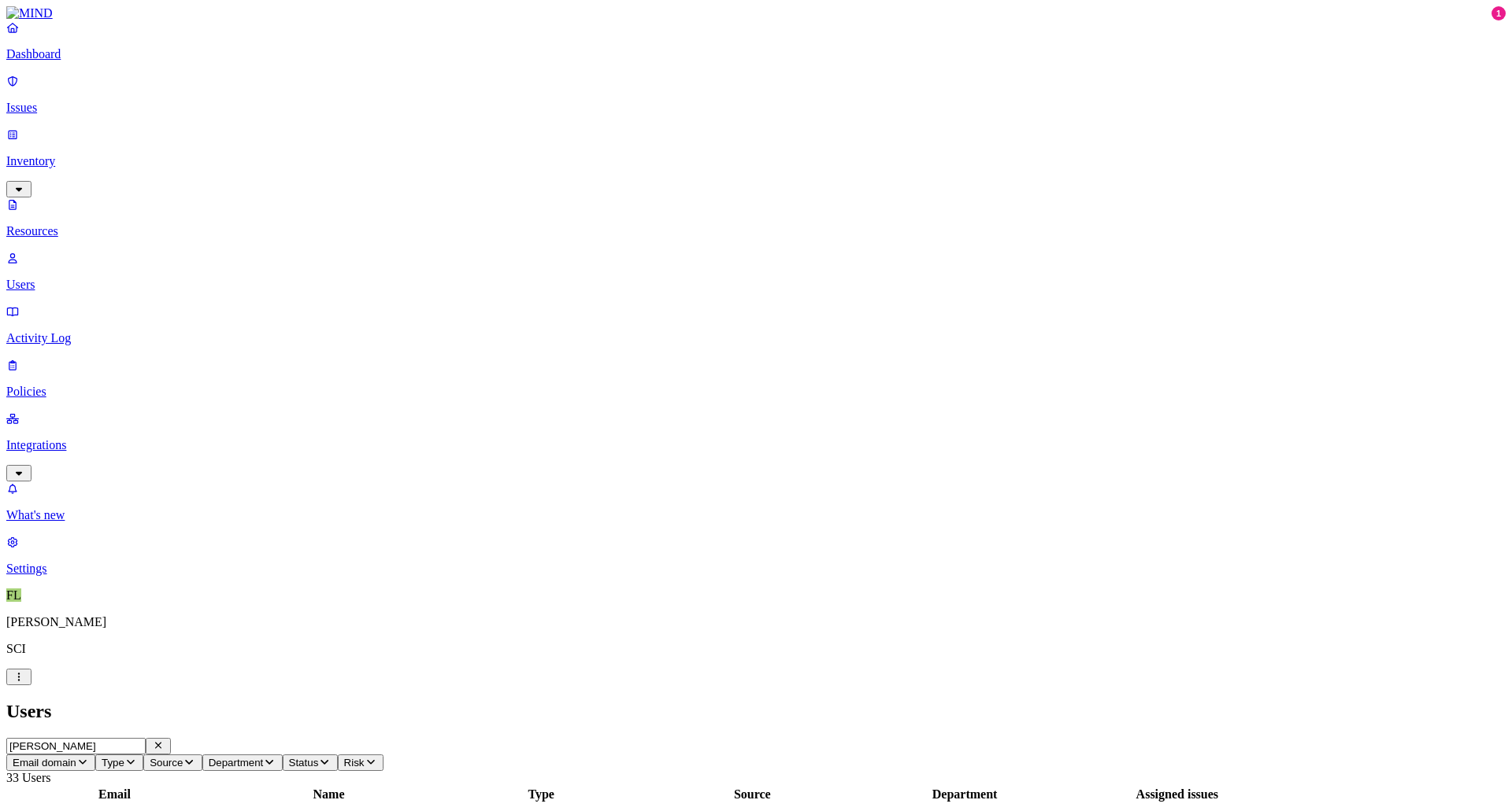
type input "[PERSON_NAME]"
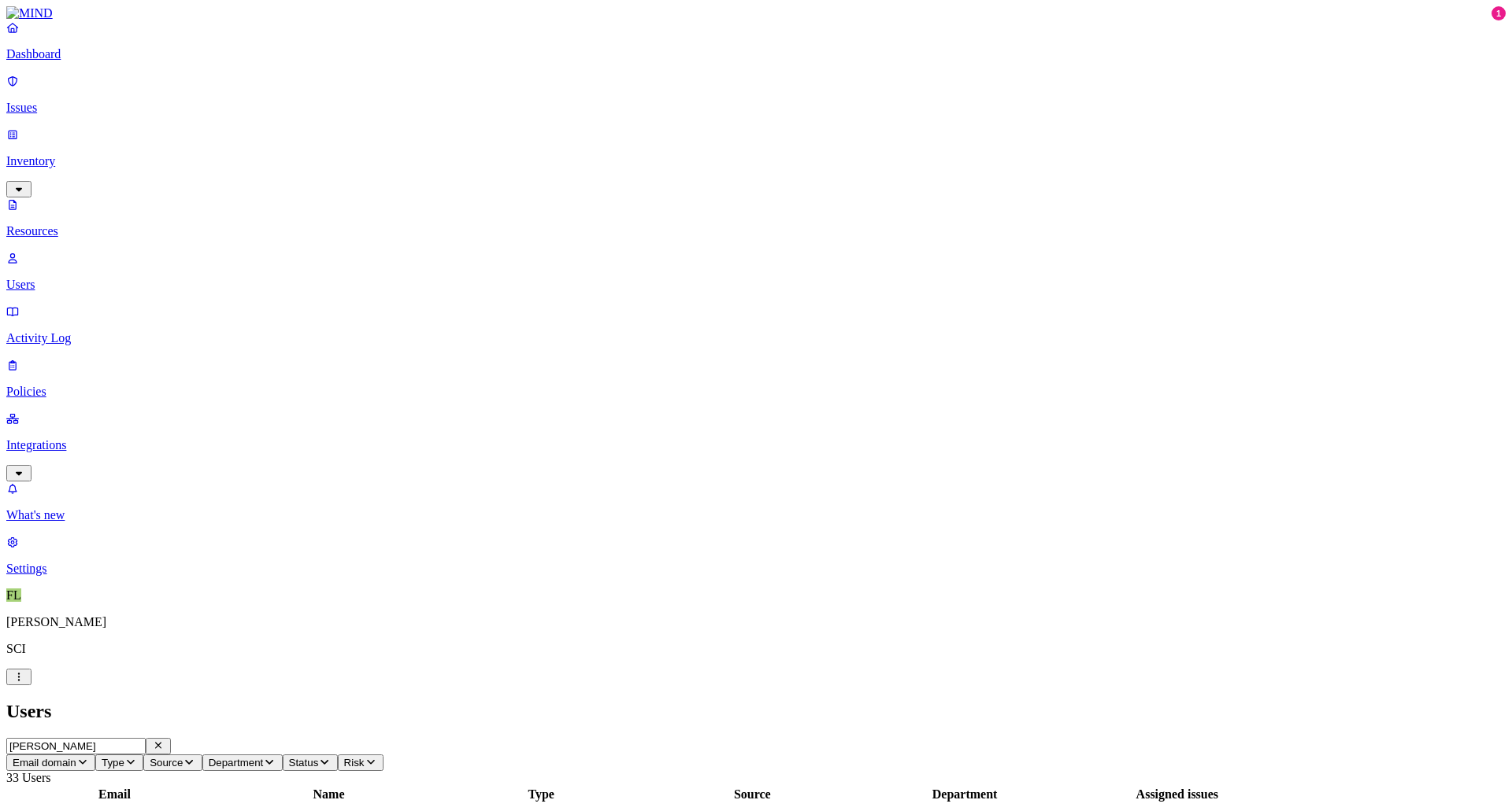
scroll to position [141, 0]
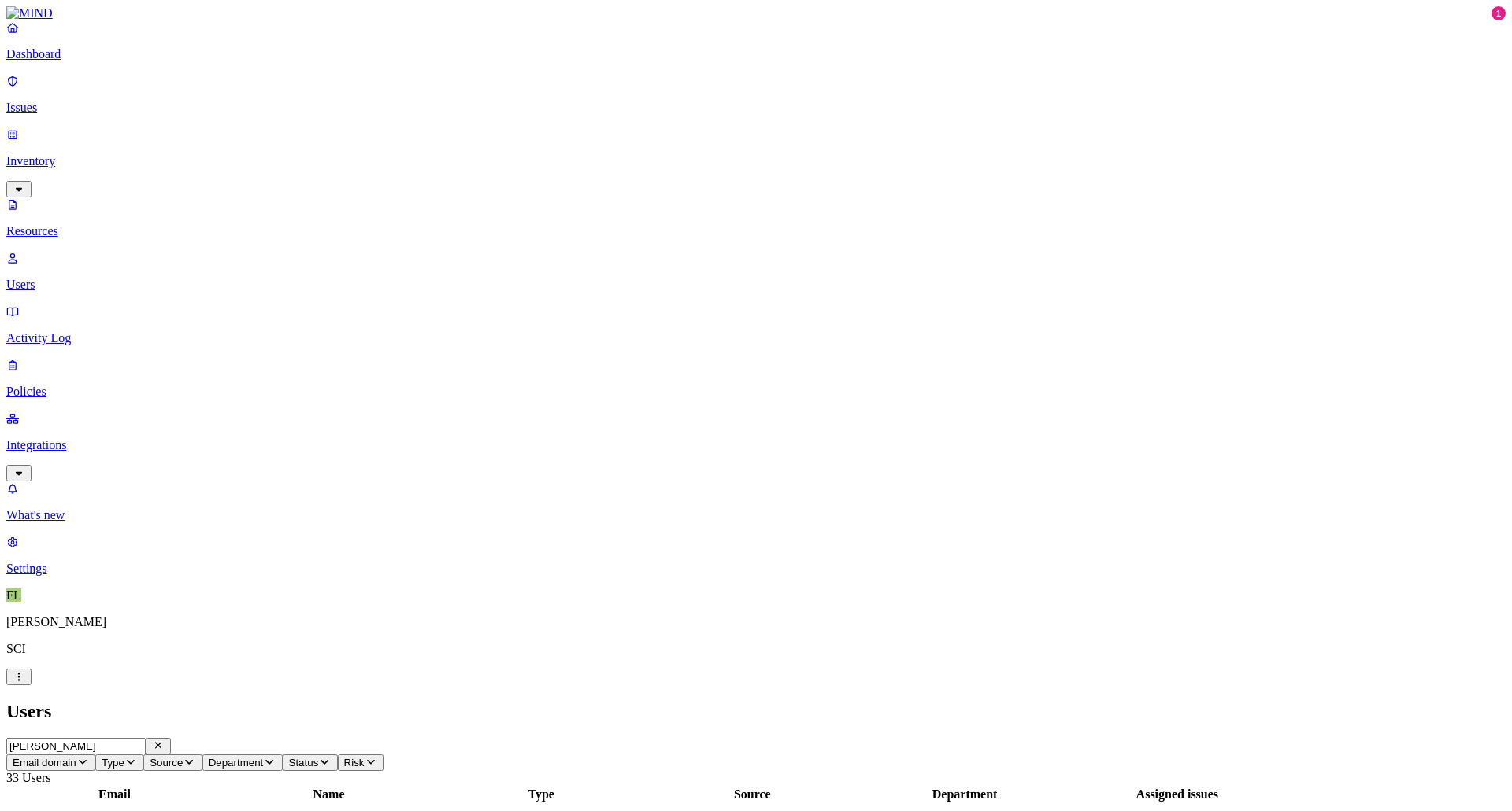
click at [49, 103] on p "Issues" at bounding box center [756, 107] width 1499 height 14
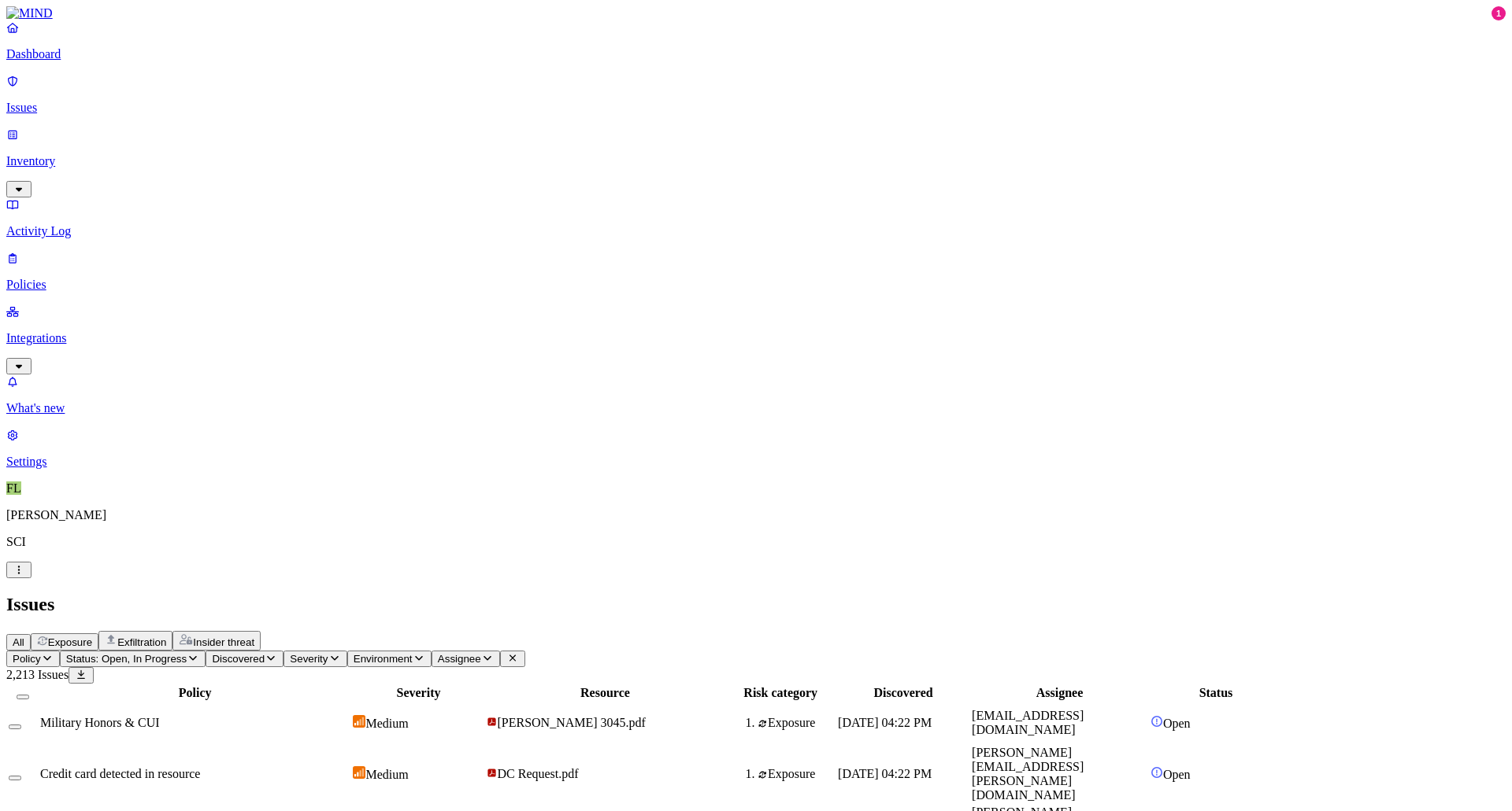
click at [200, 654] on icon "button" at bounding box center [193, 658] width 13 height 10
click at [610, 594] on h2 "Issues" at bounding box center [756, 604] width 1499 height 21
click at [494, 654] on icon "button" at bounding box center [487, 658] width 13 height 10
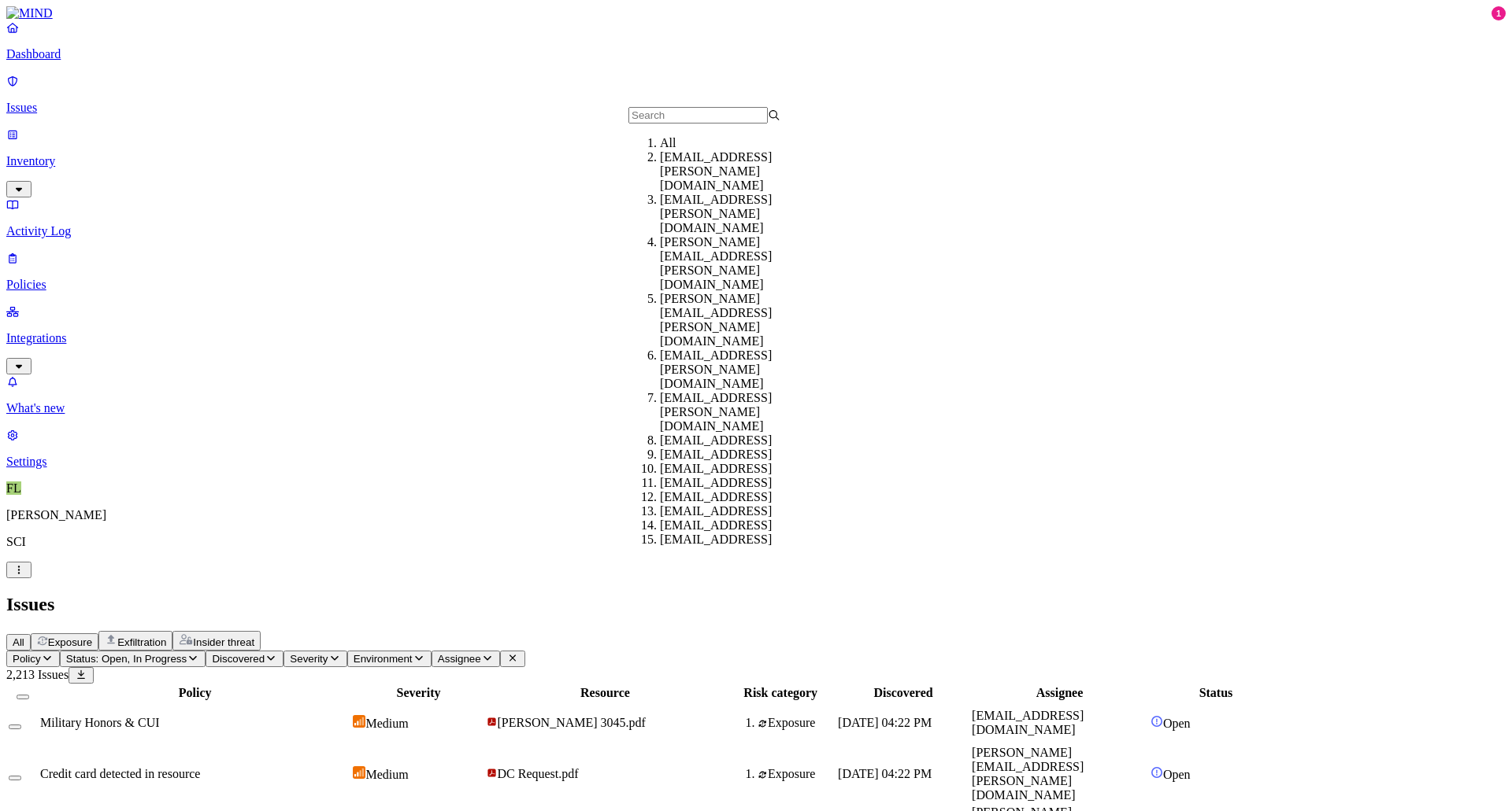
click at [669, 124] on input "text" at bounding box center [698, 115] width 139 height 16
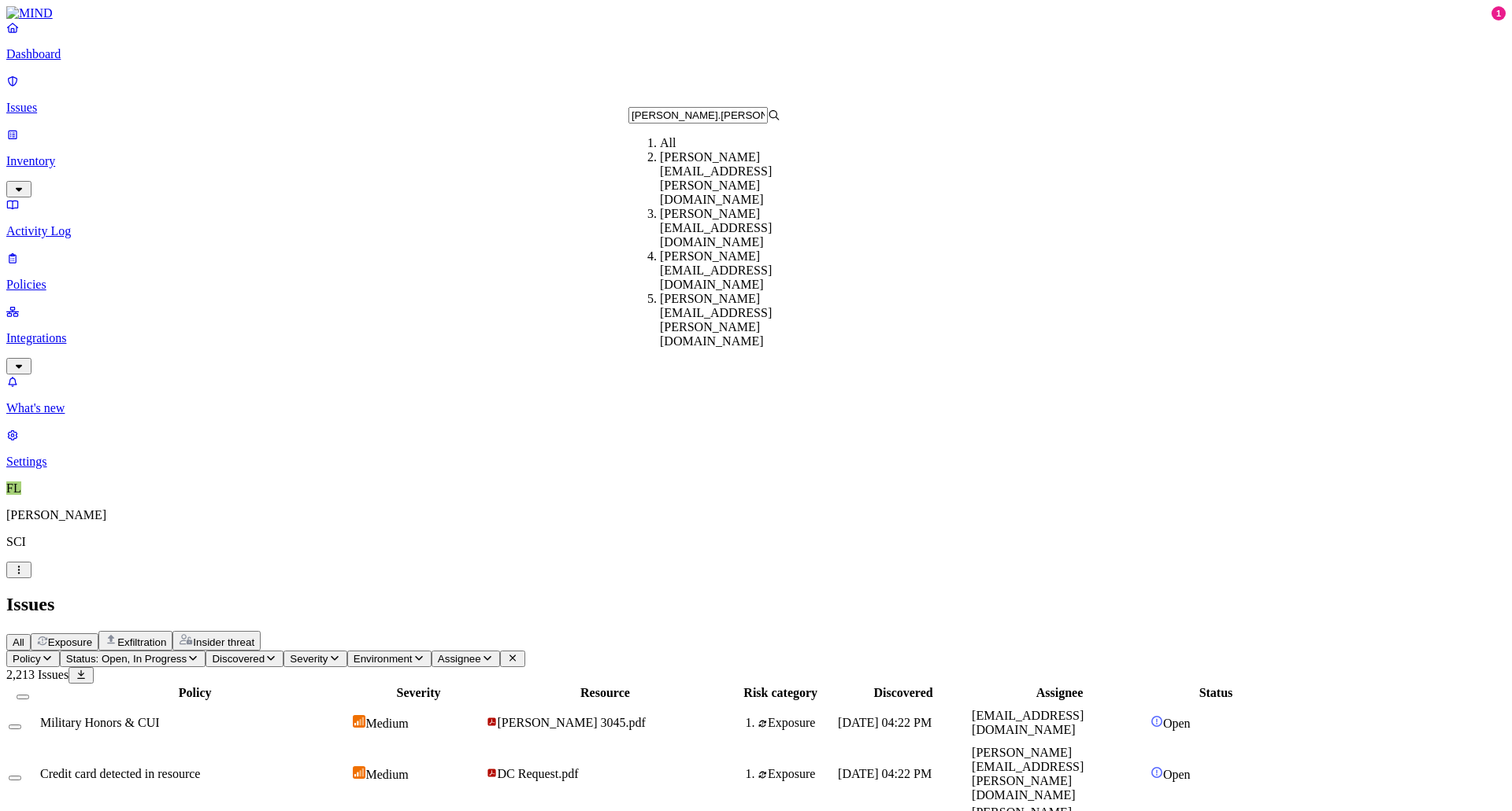
type input "[PERSON_NAME].[PERSON_NAME]"
click at [699, 178] on div "[PERSON_NAME][EMAIL_ADDRESS][PERSON_NAME][DOMAIN_NAME]" at bounding box center [735, 178] width 152 height 57
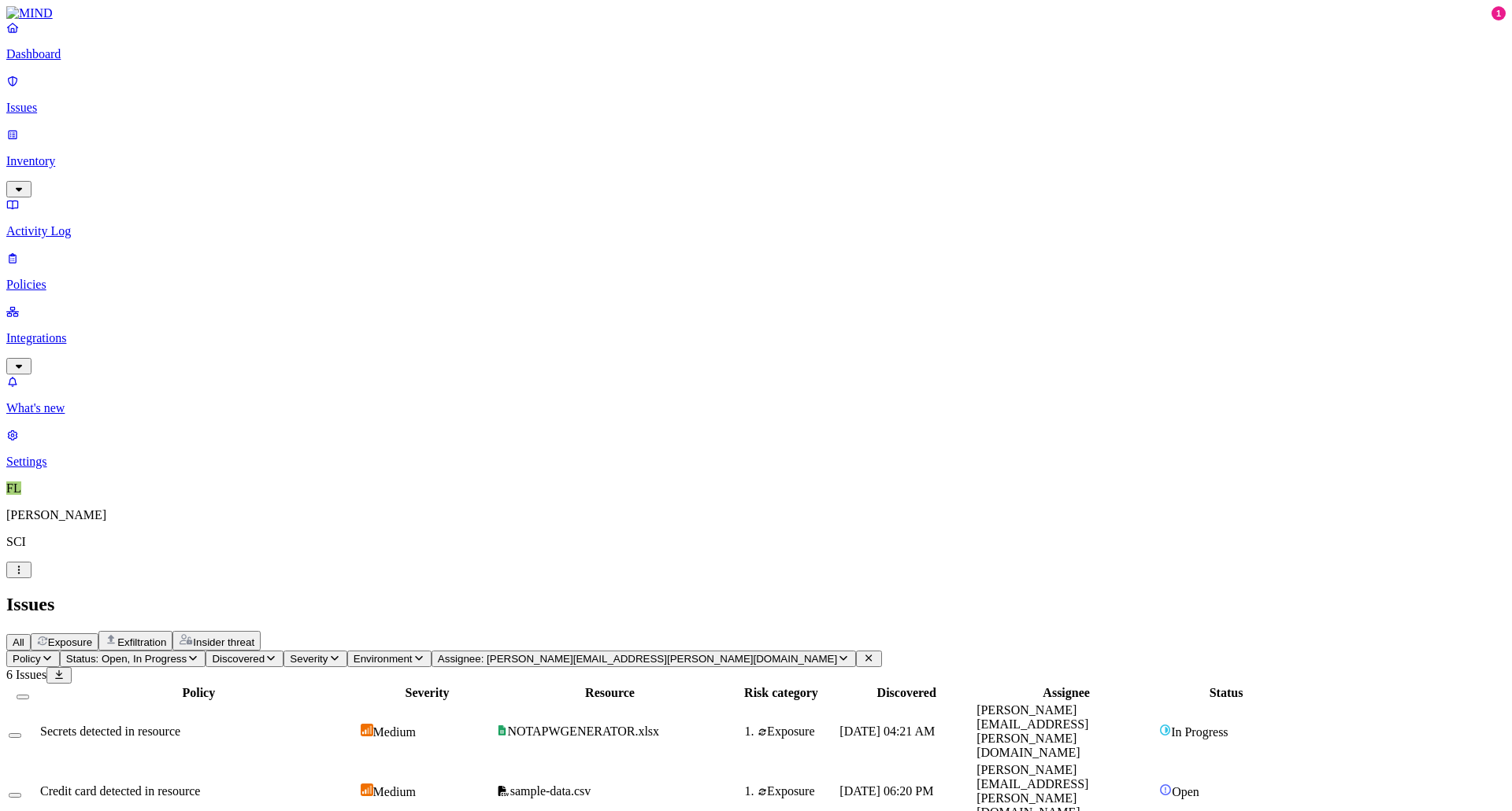
click at [187, 654] on span "Status: Open, In Progress" at bounding box center [126, 659] width 121 height 12
click at [286, 227] on div "Resolved" at bounding box center [286, 249] width 0 height 44
click at [351, 703] on td "Secrets detected in resource" at bounding box center [198, 732] width 318 height 59
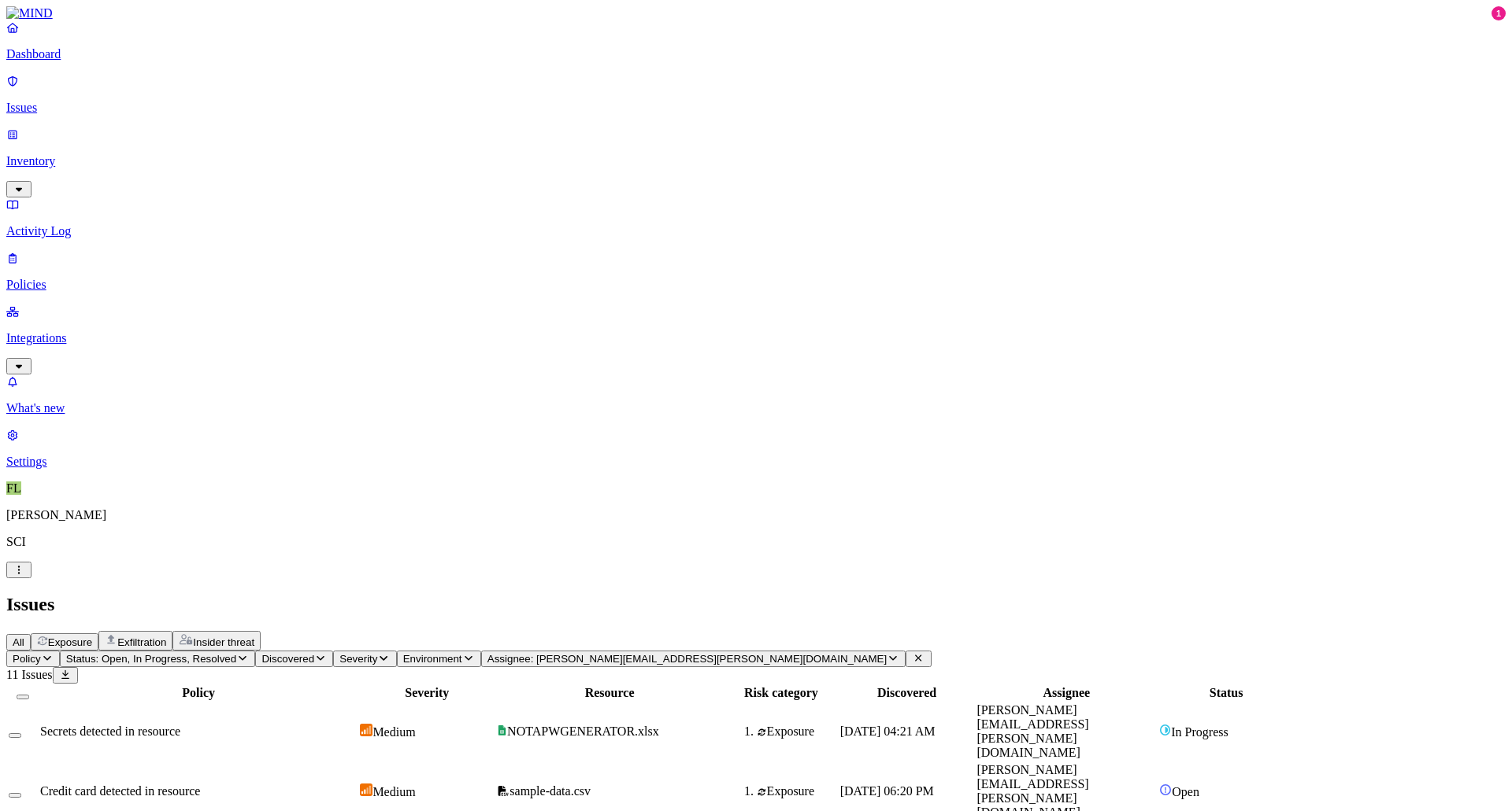
scroll to position [190, 0]
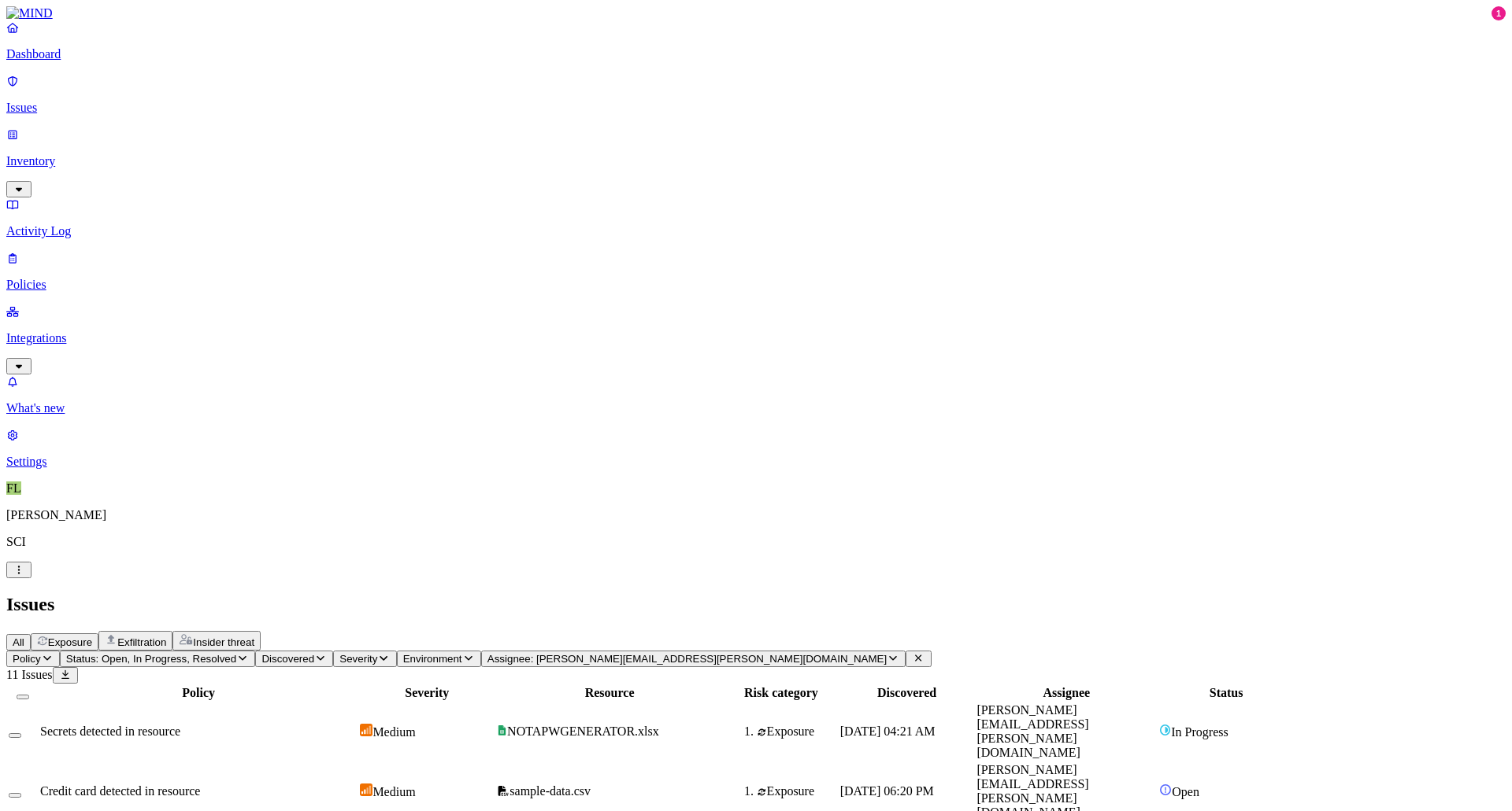
scroll to position [62, 0]
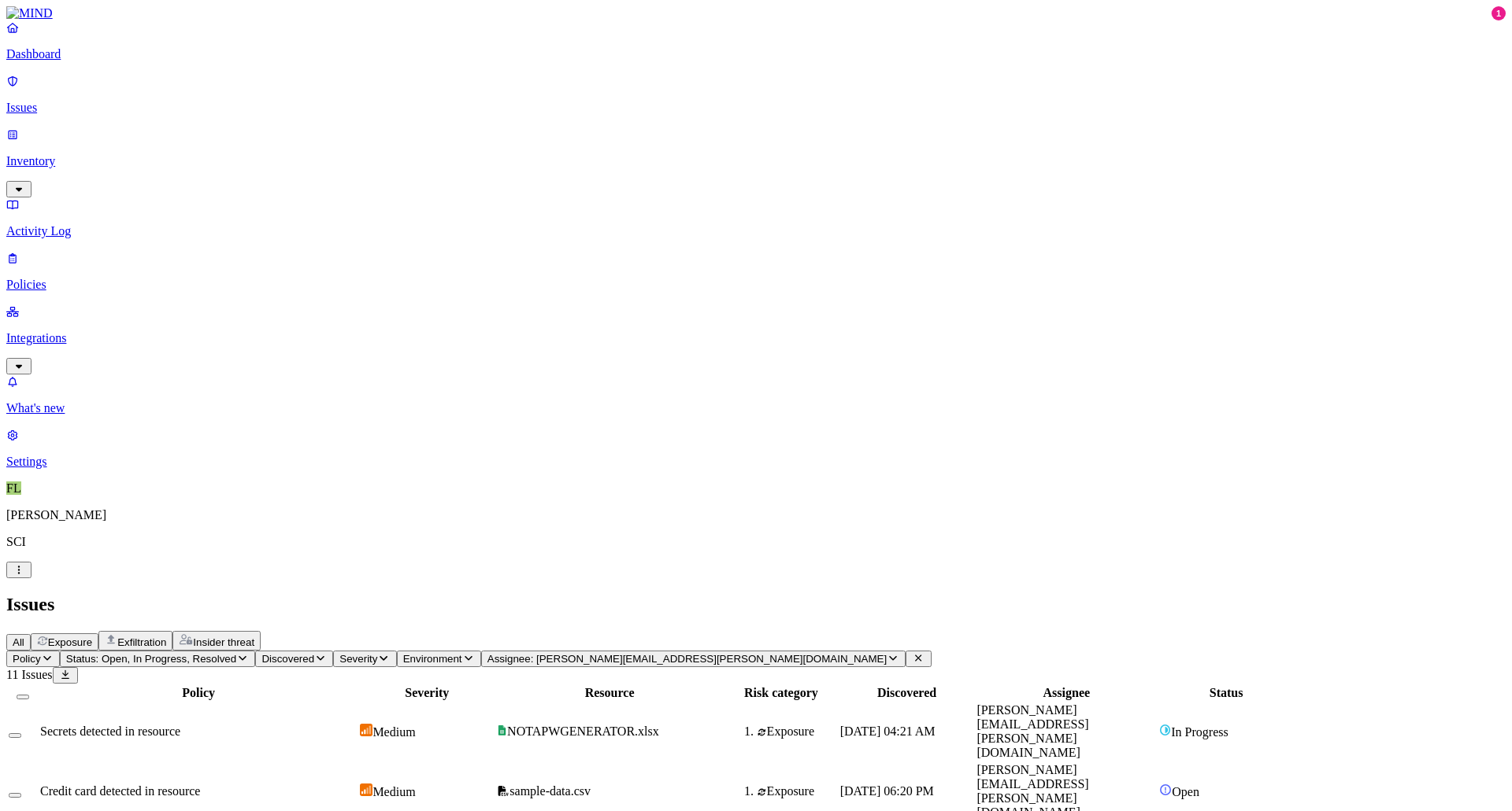
click at [236, 654] on span "Status: Open, In Progress, Resolved" at bounding box center [151, 659] width 170 height 12
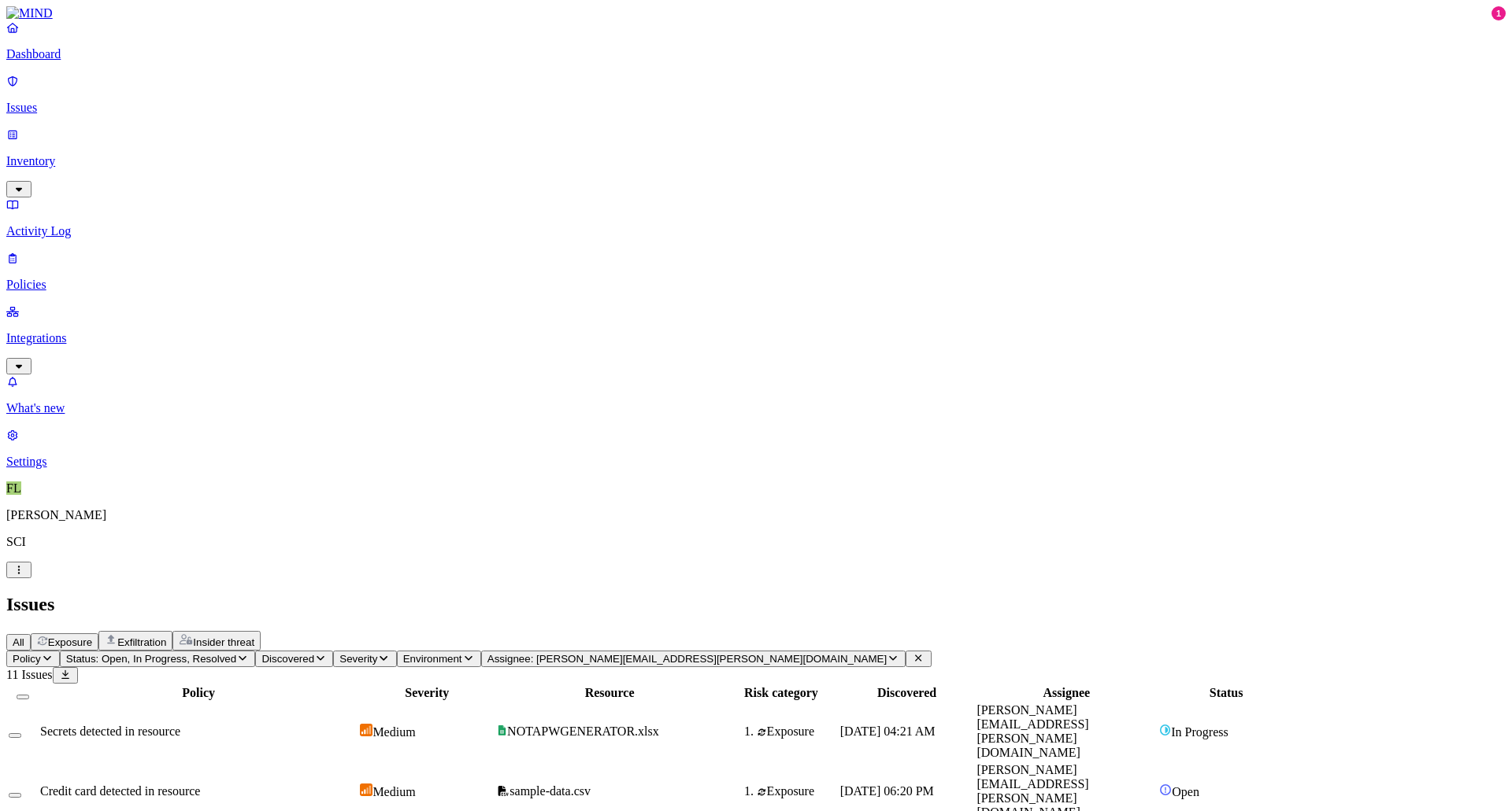
click at [356, 725] on div "Secrets detected in resource" at bounding box center [199, 731] width 317 height 14
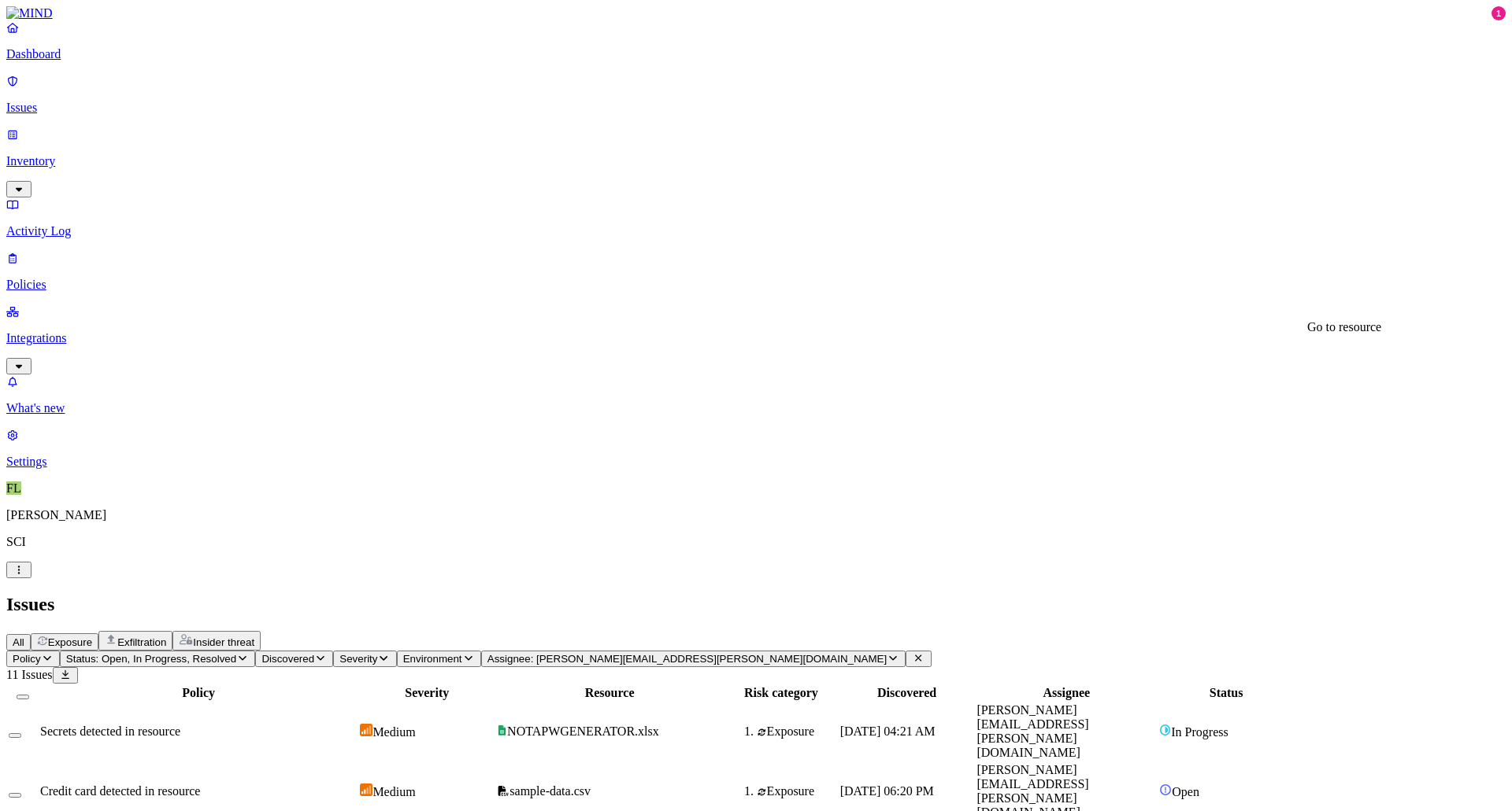
click at [102, 155] on p "Inventory" at bounding box center [756, 161] width 1499 height 14
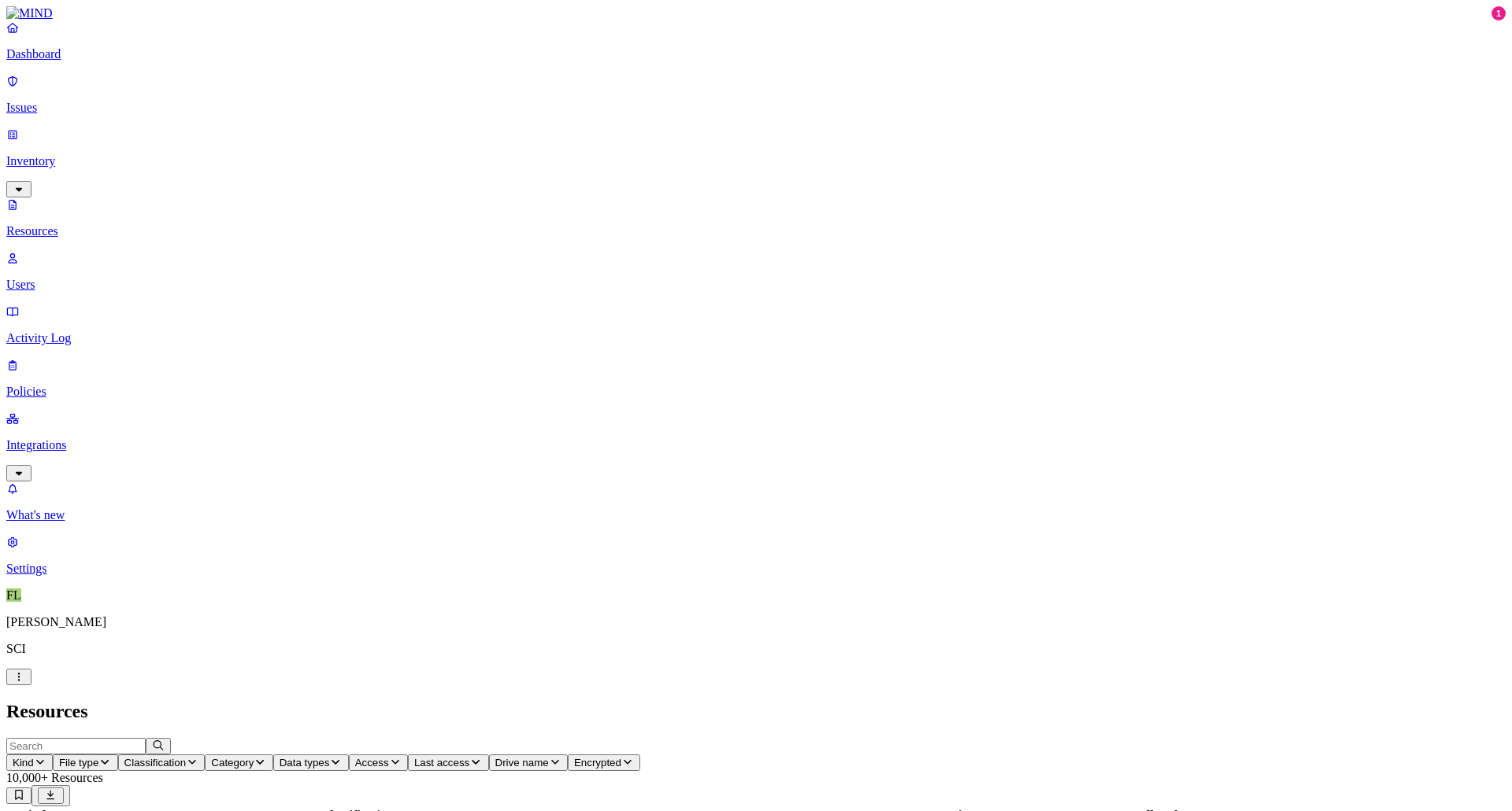
click at [34, 757] on span "Kind" at bounding box center [23, 762] width 21 height 12
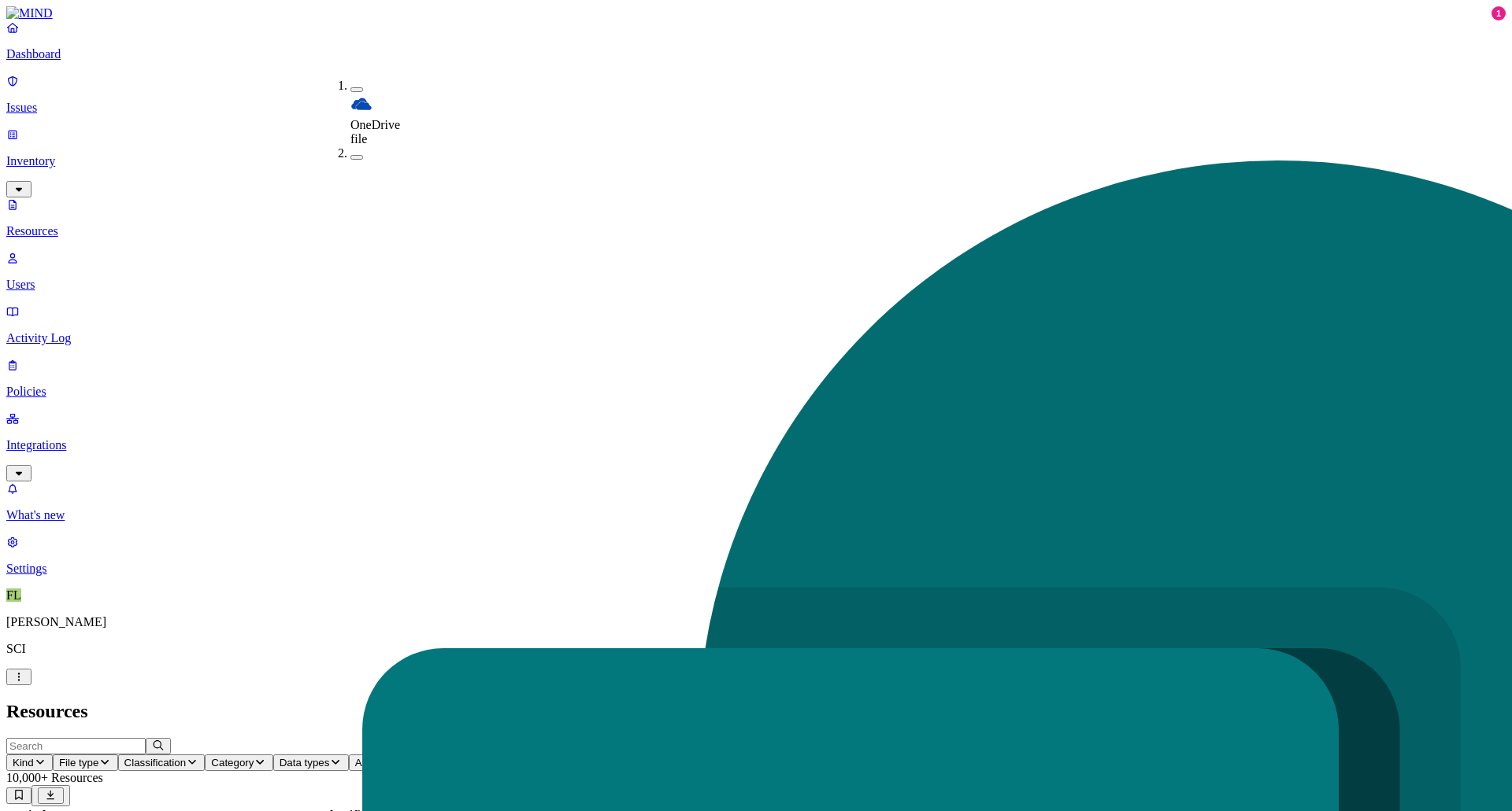
click at [135, 757] on span "Kind: File share (SMB) file" at bounding box center [73, 762] width 122 height 12
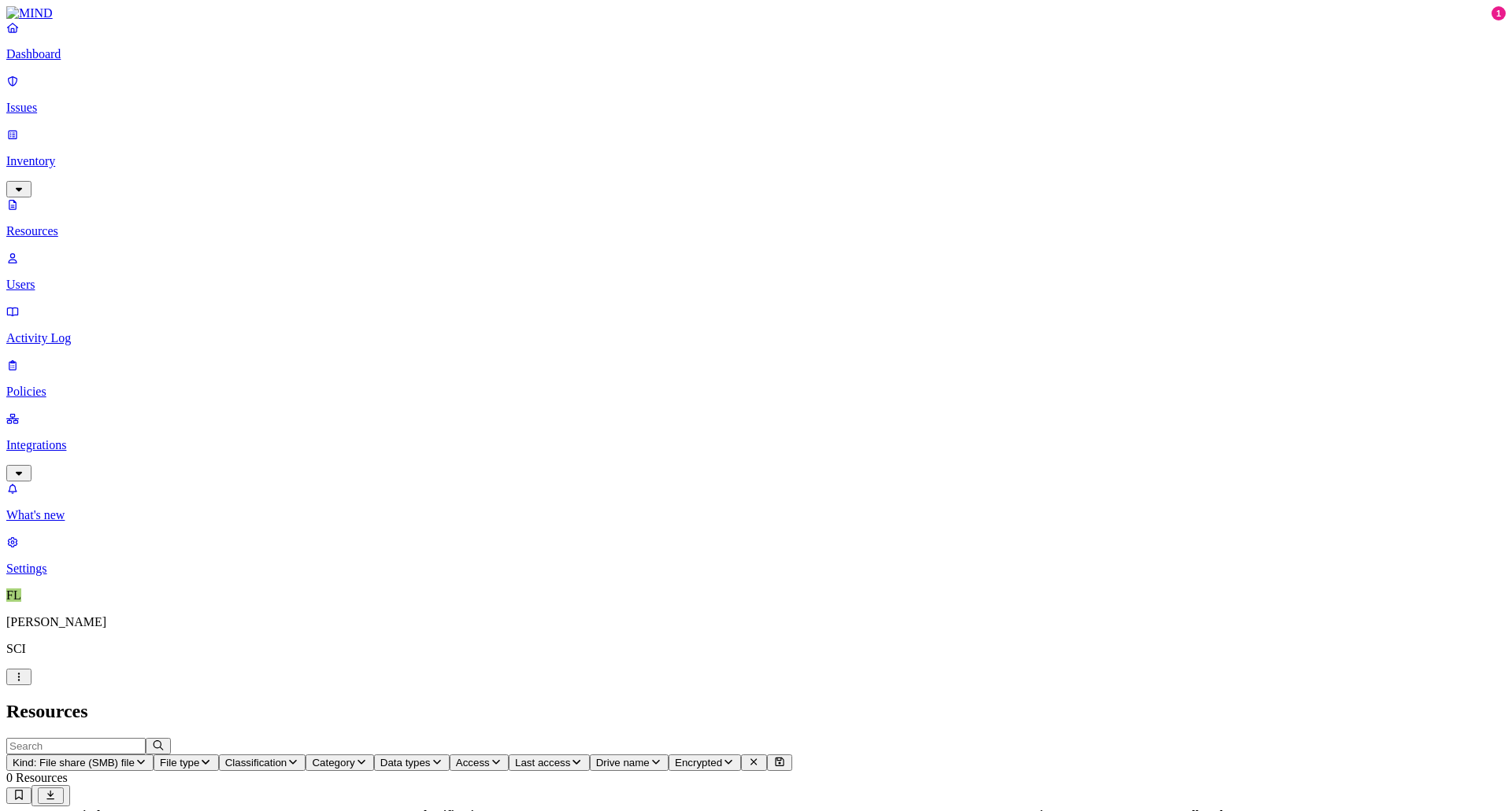
click at [411, 701] on h2 "Resources" at bounding box center [756, 711] width 1499 height 21
click at [64, 438] on p "Integrations" at bounding box center [756, 445] width 1499 height 14
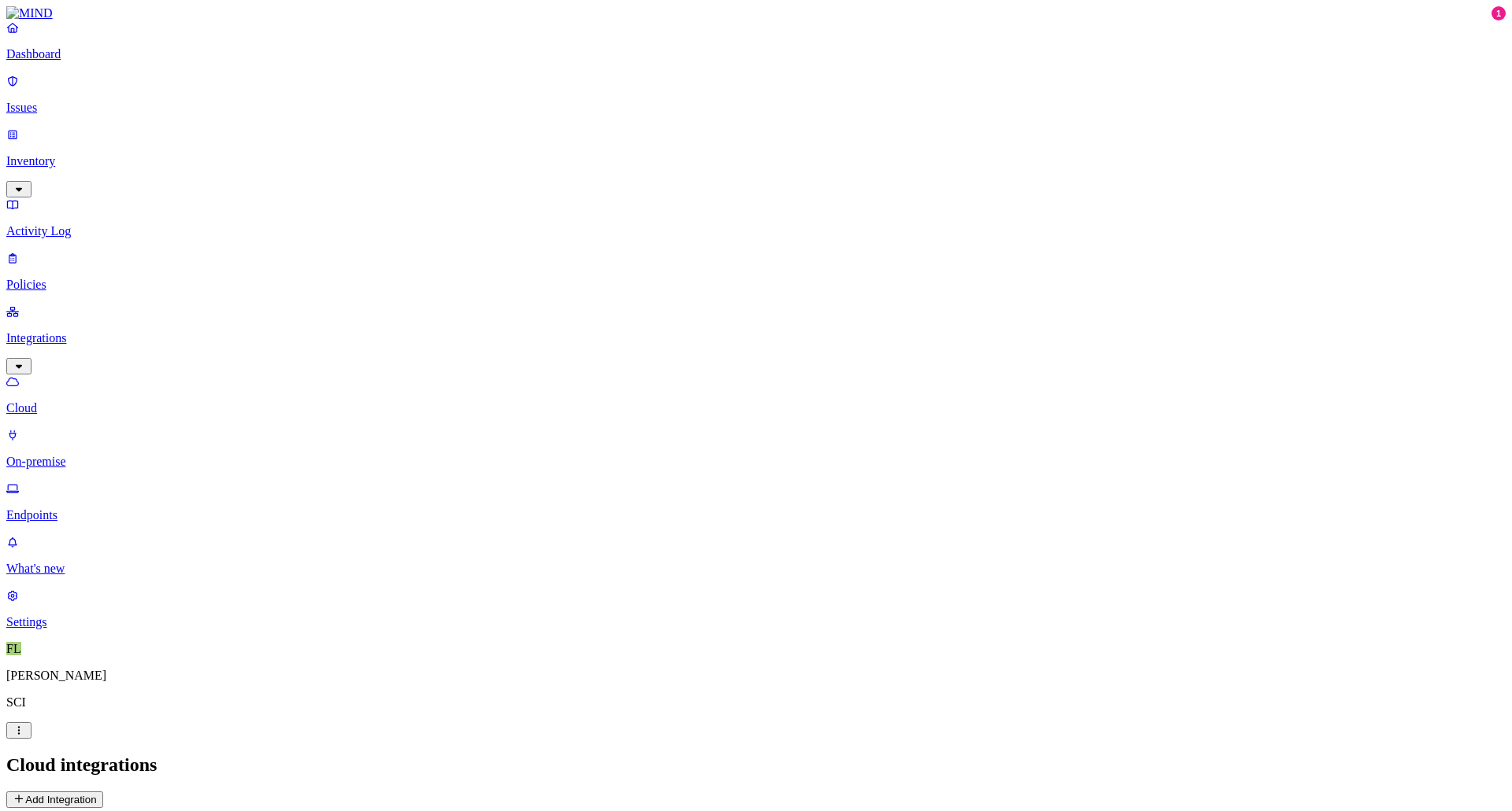
click at [26, 794] on icon at bounding box center [19, 798] width 13 height 10
